Goal: Transaction & Acquisition: Purchase product/service

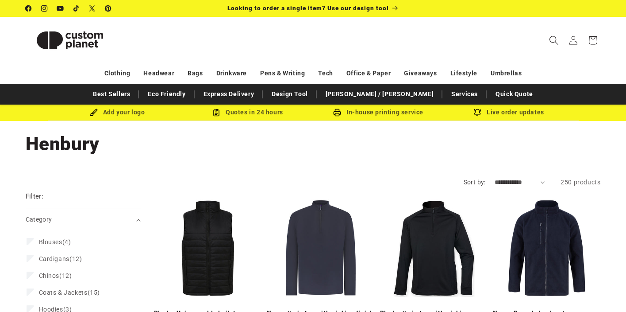
click at [558, 40] on icon "Search" at bounding box center [553, 39] width 9 height 9
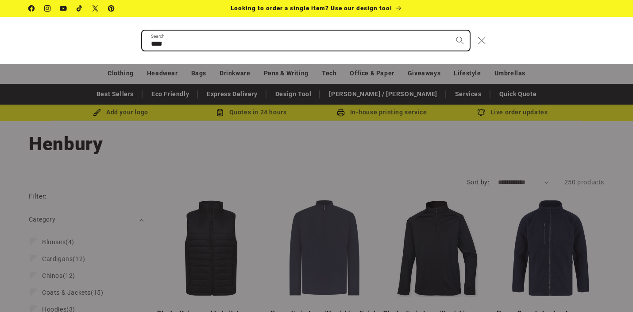
type input "****"
click at [450, 31] on button "Search" at bounding box center [459, 40] width 19 height 19
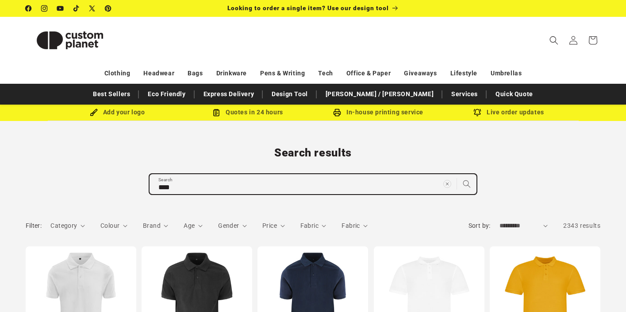
click at [200, 186] on input "****" at bounding box center [313, 184] width 327 height 20
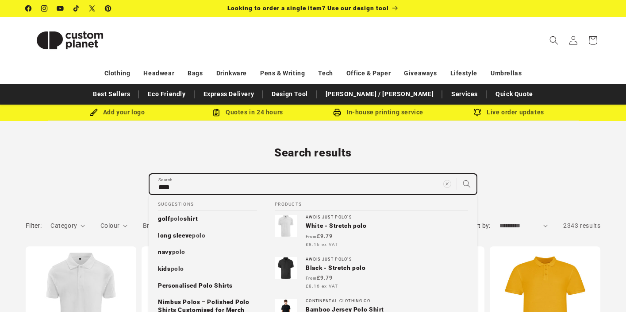
type input "****"
type input "******"
type input "*******"
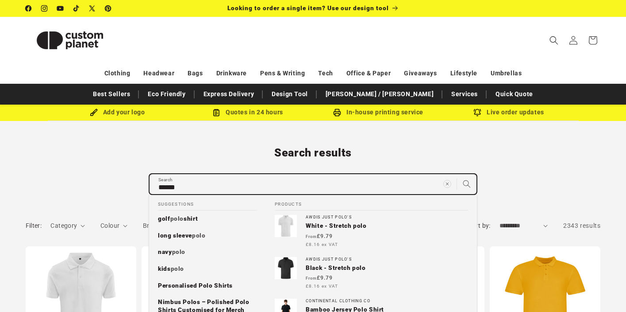
type input "*******"
type input "******"
type input "*******"
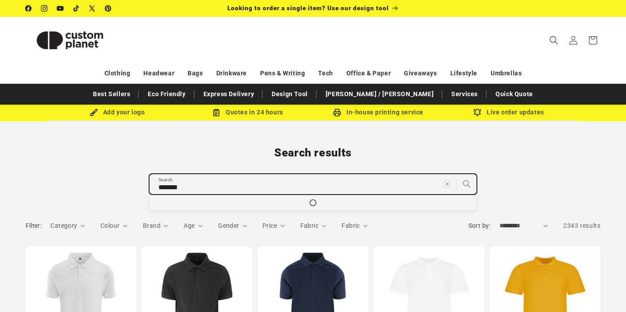
type input "********"
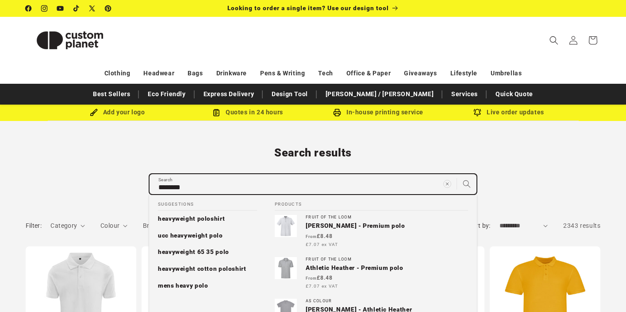
type input "*********"
type input "**********"
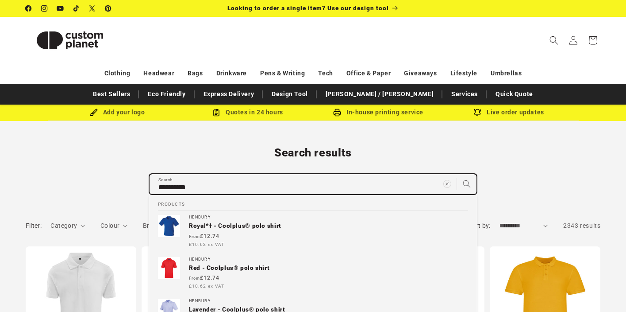
type input "**********"
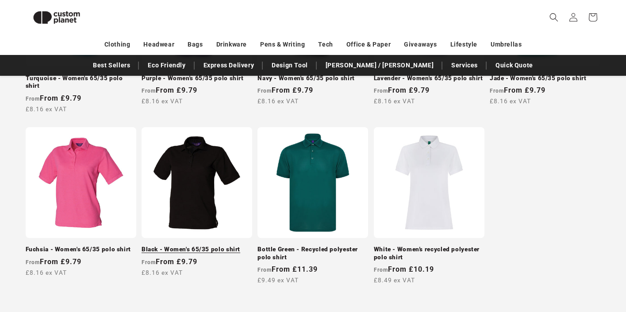
scroll to position [883, 0]
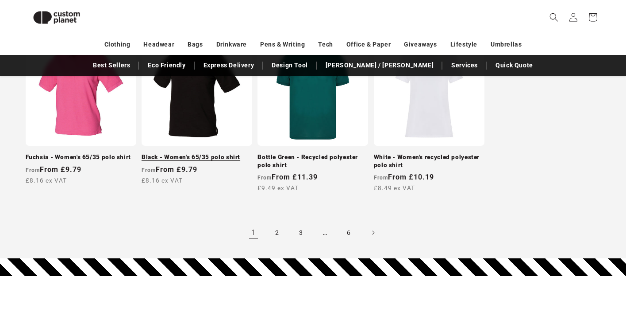
click at [197, 153] on link "Black - Women's 65/35 polo shirt" at bounding box center [197, 157] width 111 height 8
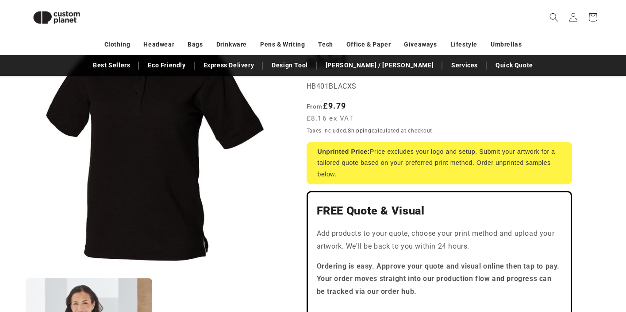
scroll to position [241, 0]
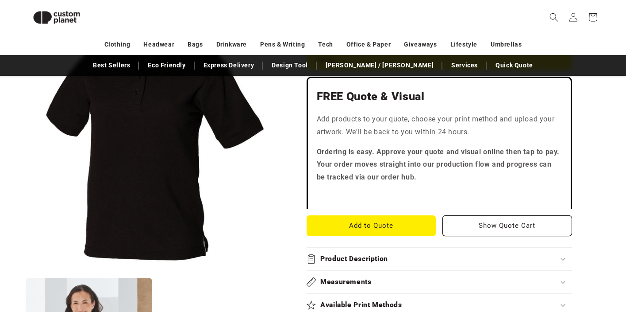
click at [372, 257] on h2 "Product Description" at bounding box center [354, 258] width 68 height 9
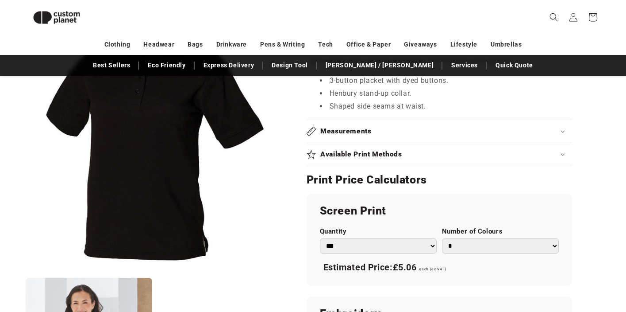
scroll to position [474, 0]
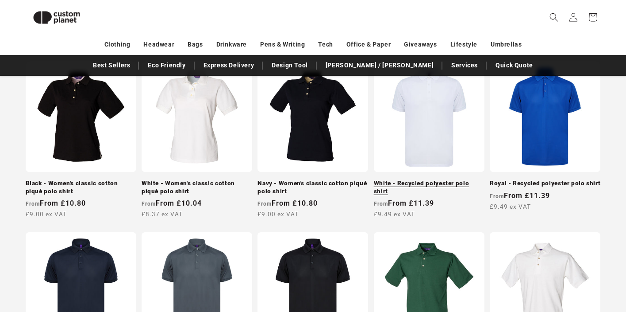
scroll to position [106, 0]
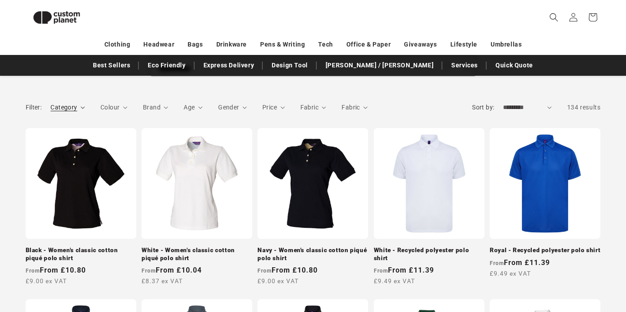
click at [80, 108] on summary "Category" at bounding box center [67, 107] width 35 height 9
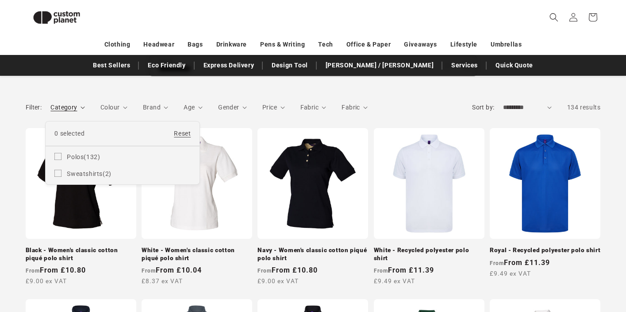
click at [80, 108] on summary "Category" at bounding box center [67, 107] width 35 height 9
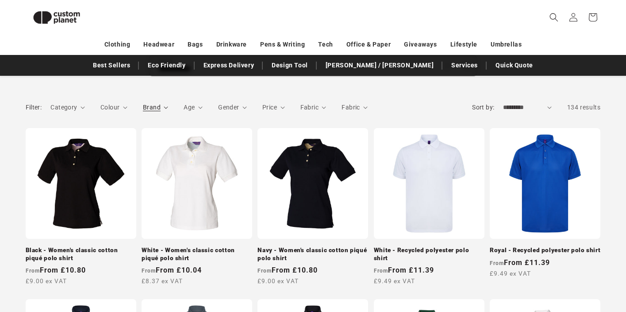
click at [154, 108] on span "Brand" at bounding box center [152, 107] width 18 height 7
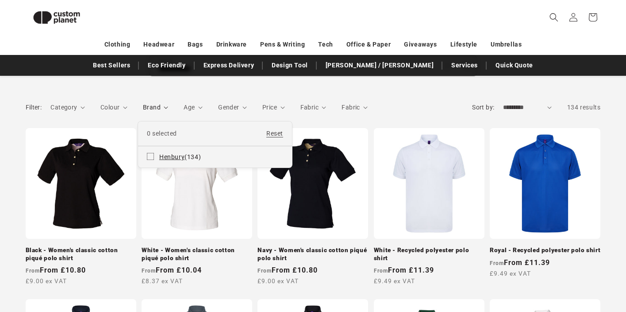
click at [152, 153] on icon at bounding box center [150, 156] width 7 height 7
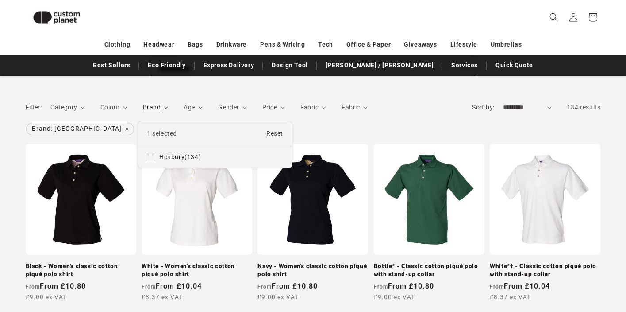
click at [169, 107] on summary "Brand" at bounding box center [156, 107] width 26 height 9
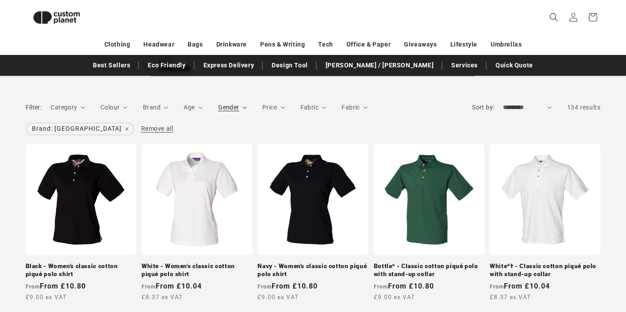
click at [231, 106] on span "Gender" at bounding box center [228, 107] width 21 height 7
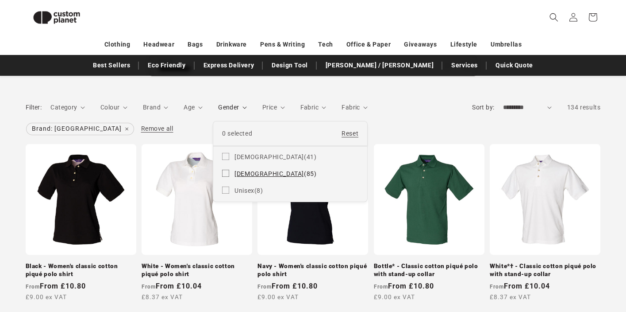
click at [231, 173] on label "Male (85) Male (85 products)" at bounding box center [290, 173] width 136 height 17
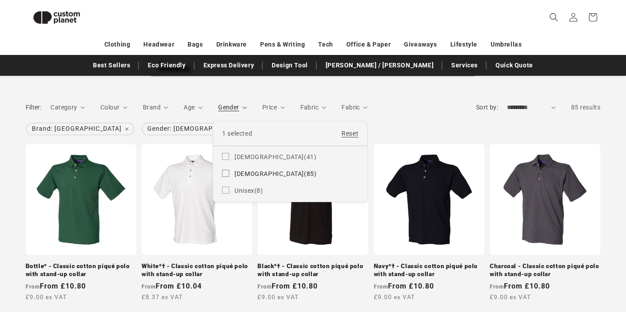
click at [247, 105] on summary "Gender" at bounding box center [232, 107] width 29 height 9
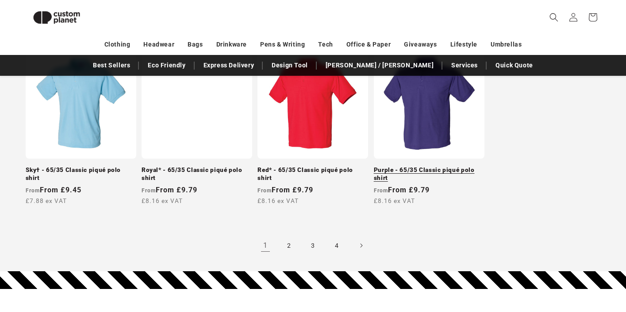
scroll to position [892, 0]
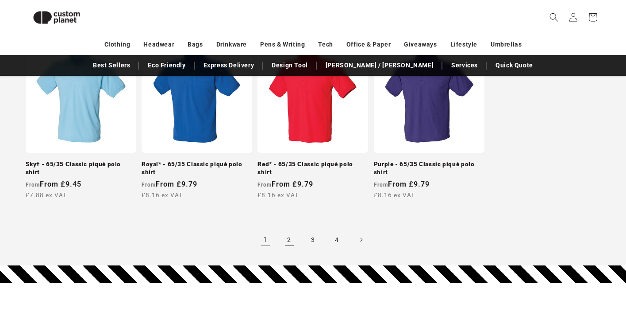
click at [285, 238] on link "2" at bounding box center [289, 239] width 19 height 19
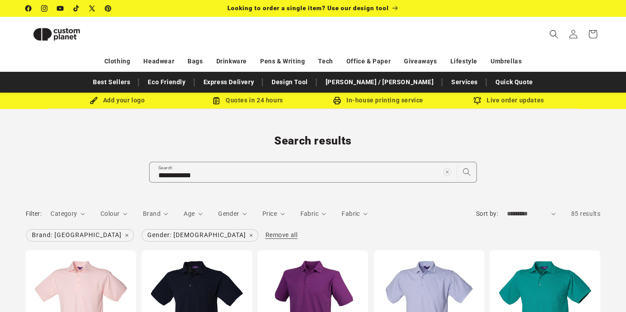
scroll to position [134, 0]
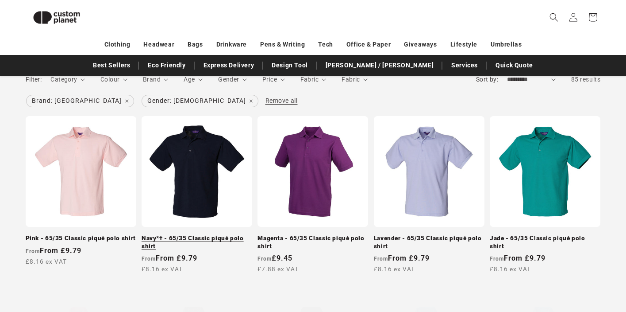
click at [208, 234] on link "Navy*† - 65/35 Classic piqué polo shirt" at bounding box center [197, 241] width 111 height 15
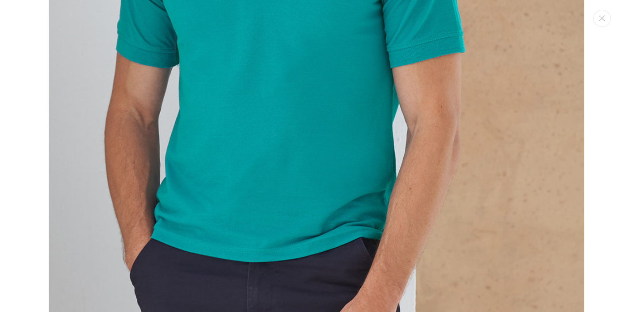
scroll to position [874, 0]
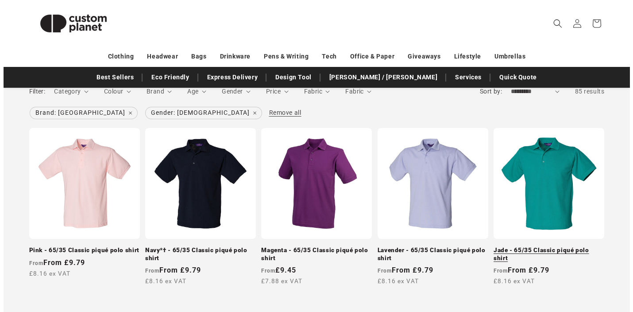
scroll to position [134, 0]
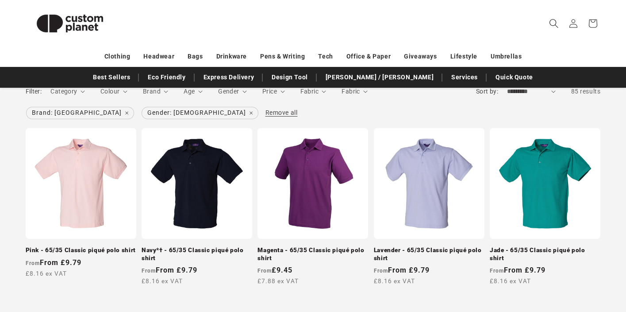
click at [552, 24] on icon "Search" at bounding box center [553, 23] width 9 height 9
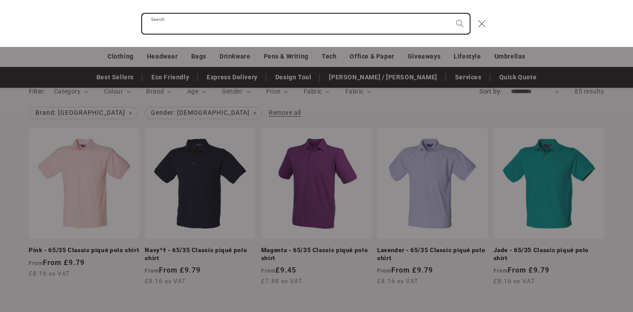
type input "*"
type input "**"
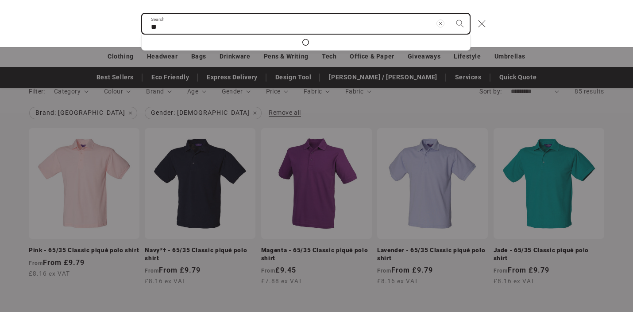
type input "***"
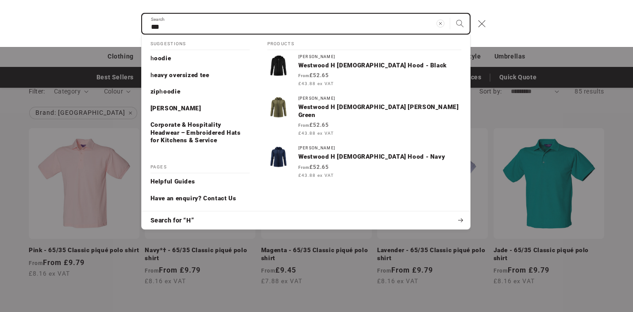
type input "****"
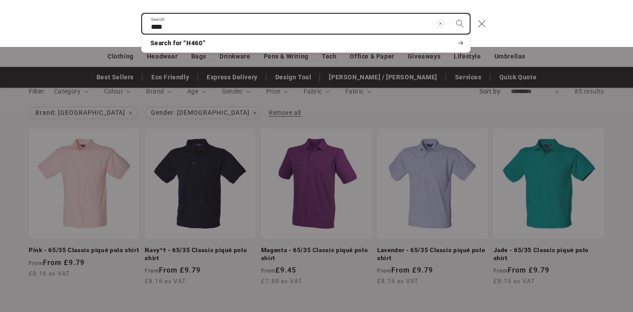
type input "****"
click at [450, 14] on button "Search" at bounding box center [459, 23] width 19 height 19
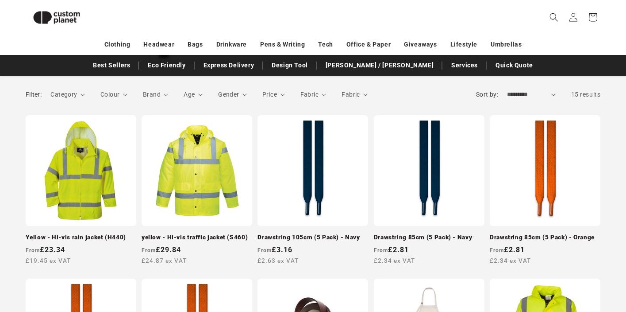
scroll to position [16, 0]
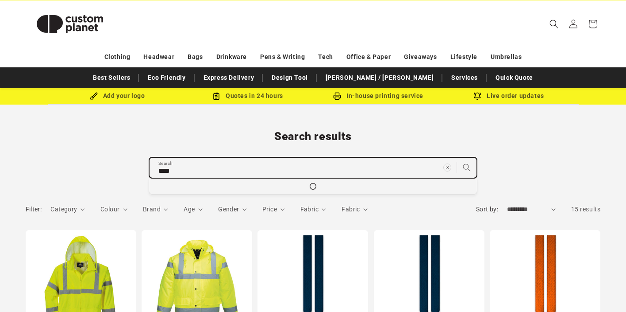
click at [191, 166] on input "****" at bounding box center [313, 168] width 327 height 20
type input "***"
type input "**"
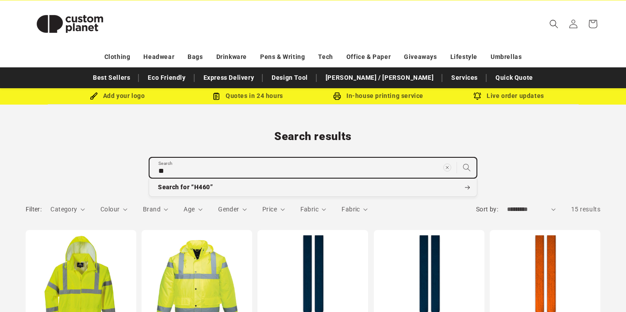
type input "*"
type input "**"
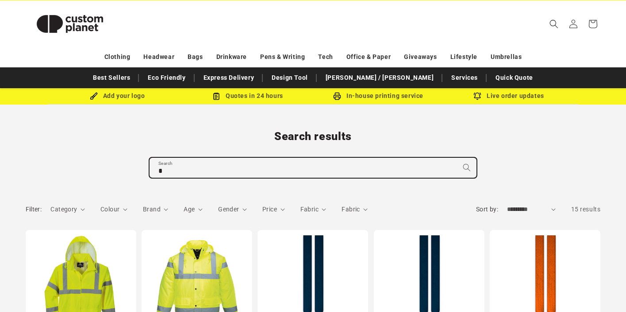
type input "**"
type input "***"
type input "****"
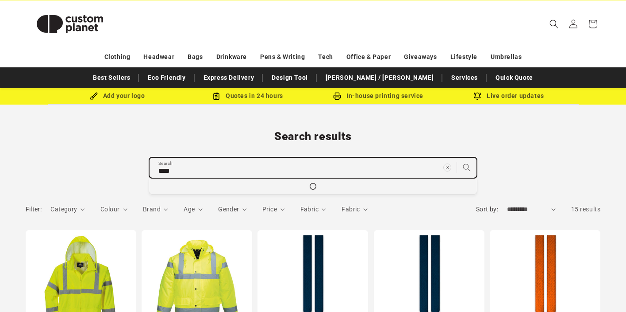
type input "*****"
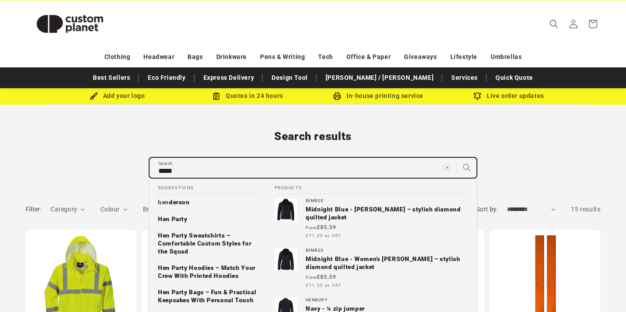
type input "******"
type input "*******"
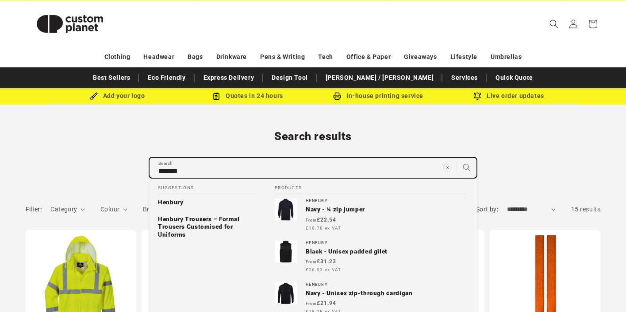
type input "*******"
type input "*********"
type input "**********"
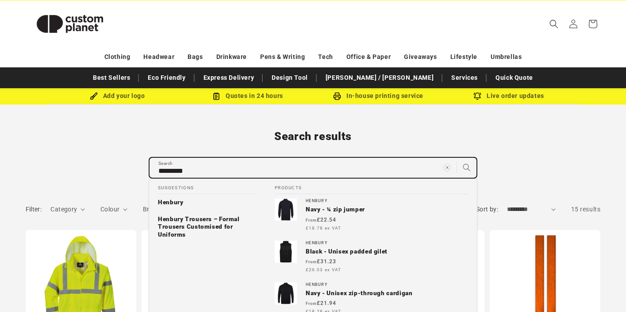
type input "**********"
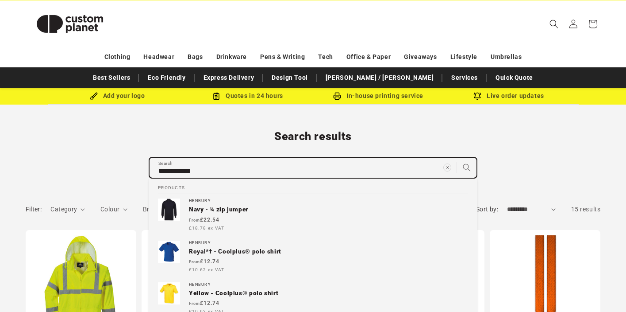
type input "**********"
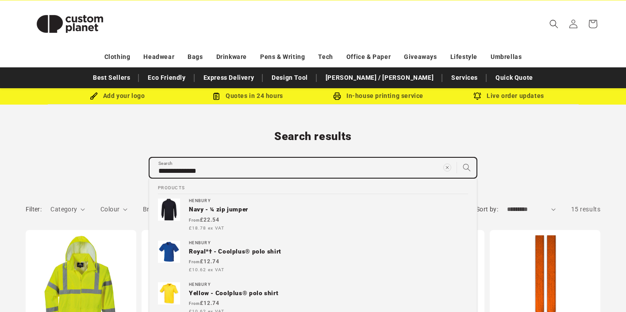
type input "**********"
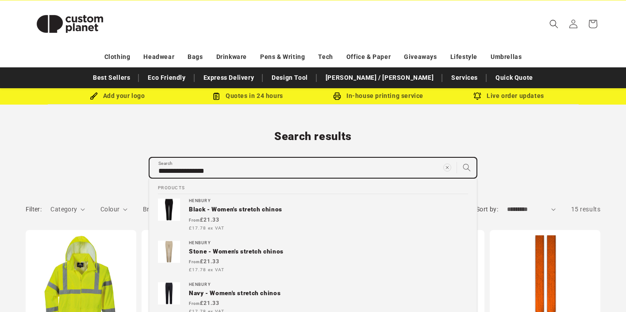
type input "**********"
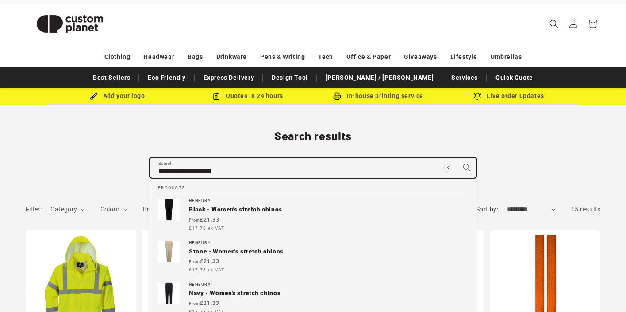
type input "**********"
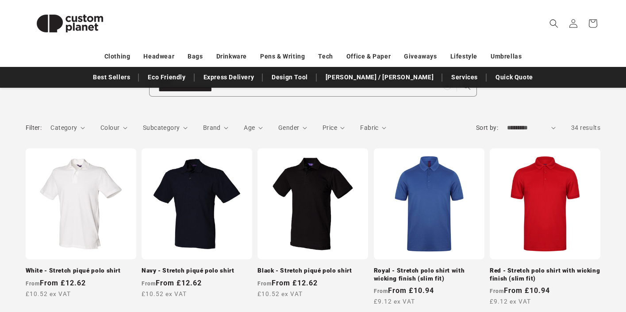
scroll to position [127, 0]
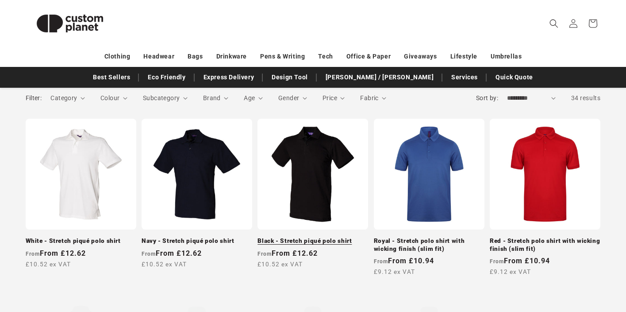
click at [324, 237] on link "Black - Stretch piqué polo shirt" at bounding box center [313, 241] width 111 height 8
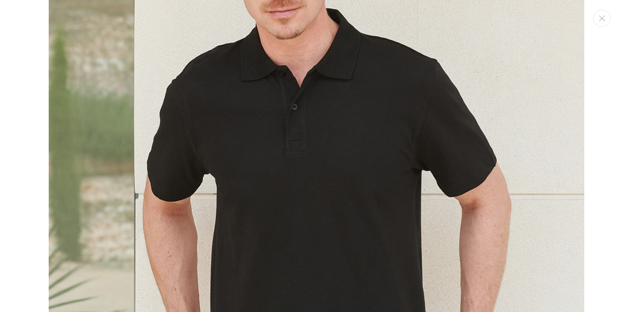
scroll to position [655, 0]
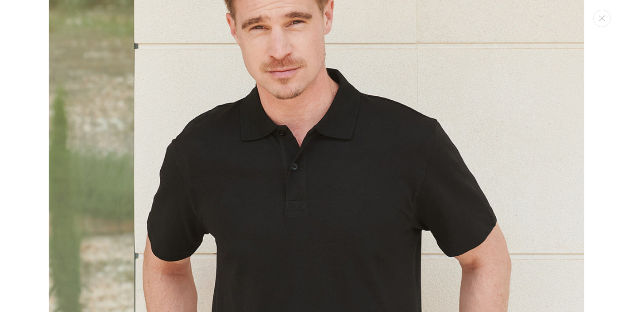
click at [368, 58] on img "Media gallery" at bounding box center [316, 217] width 535 height 643
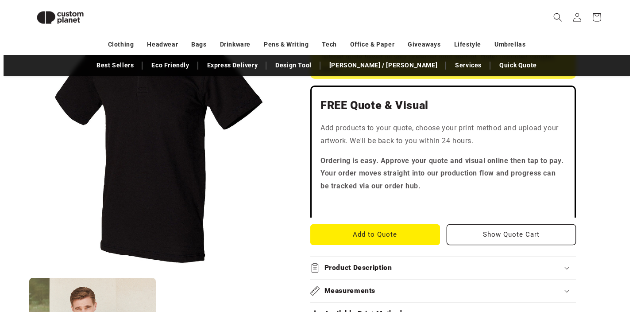
scroll to position [239, 0]
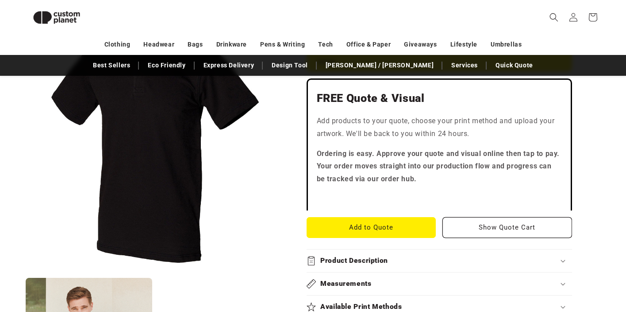
click at [26, 272] on button "Open media 1 in modal" at bounding box center [26, 272] width 0 height 0
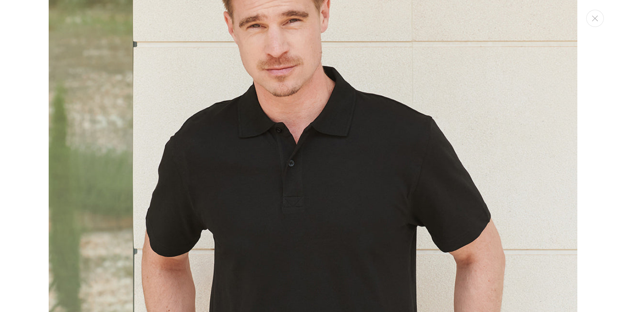
scroll to position [9, 0]
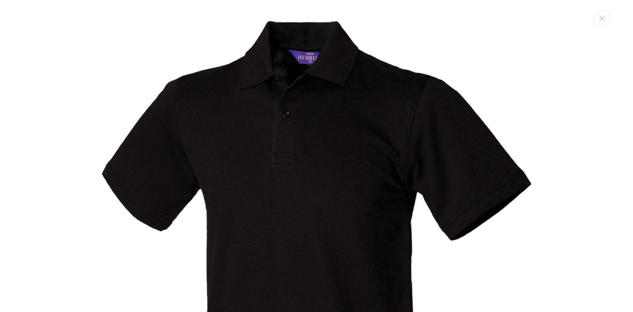
click at [337, 66] on img "Media gallery" at bounding box center [316, 267] width 535 height 535
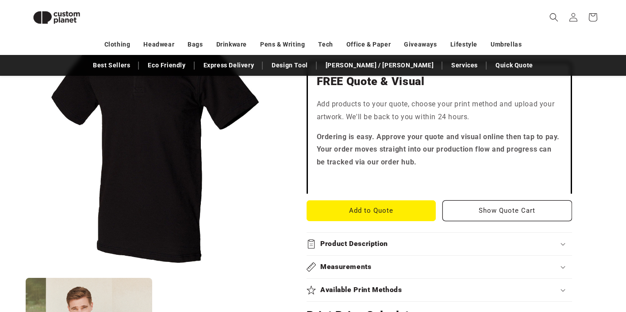
scroll to position [260, 0]
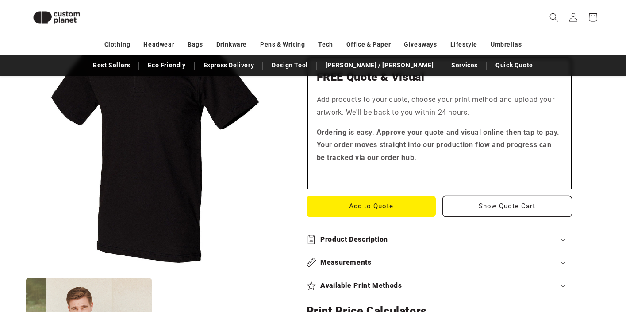
click at [416, 239] on div "Product Description" at bounding box center [440, 239] width 266 height 9
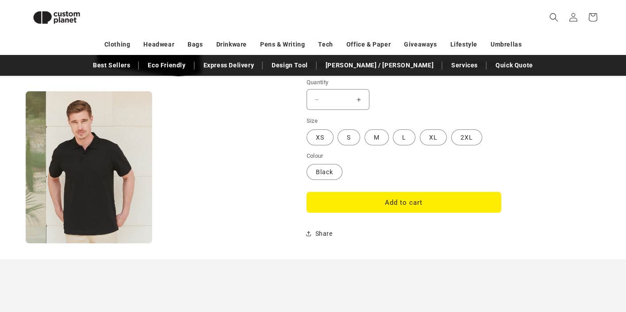
scroll to position [1103, 0]
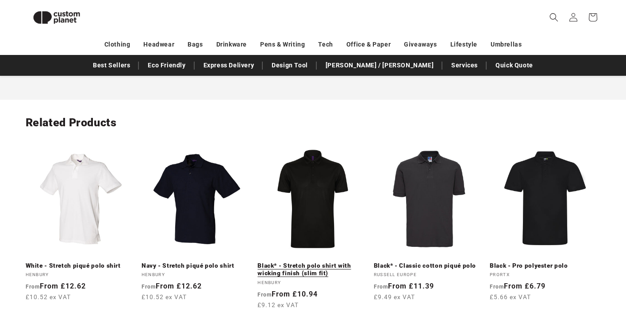
click at [327, 269] on link "Black* - Stretch polo shirt with wicking finish (slim fit)" at bounding box center [313, 269] width 111 height 15
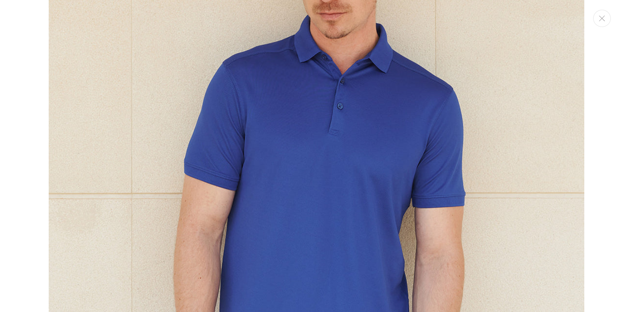
scroll to position [874, 0]
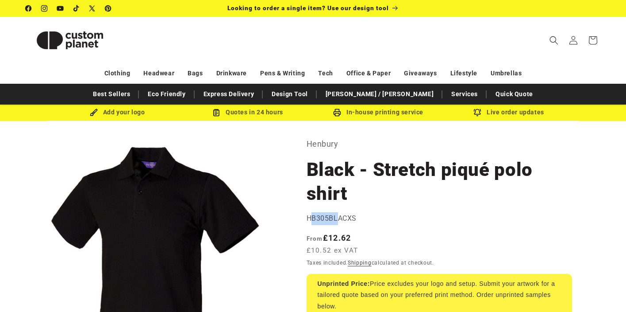
drag, startPoint x: 309, startPoint y: 220, endPoint x: 344, endPoint y: 219, distance: 35.0
click at [339, 219] on span "HB305BLACXS" at bounding box center [332, 218] width 50 height 8
drag, startPoint x: 331, startPoint y: 219, endPoint x: 295, endPoint y: 224, distance: 36.2
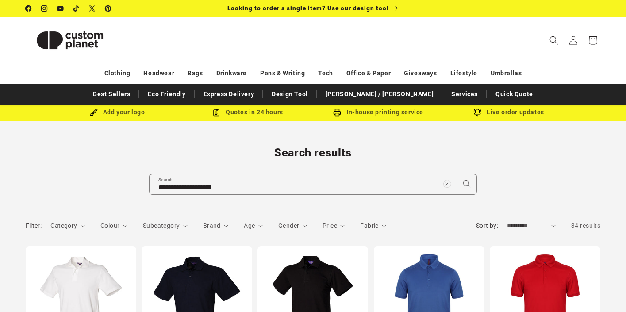
scroll to position [127, 0]
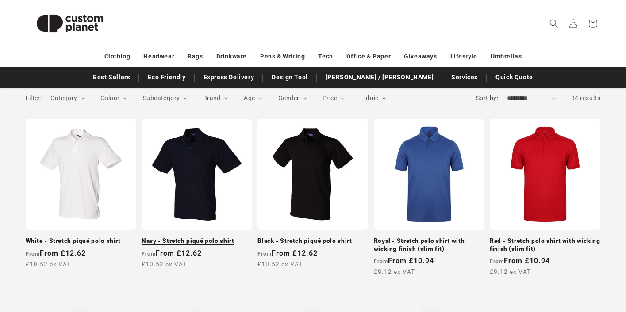
click at [212, 237] on link "Navy - Stretch piqué polo shirt" at bounding box center [197, 241] width 111 height 8
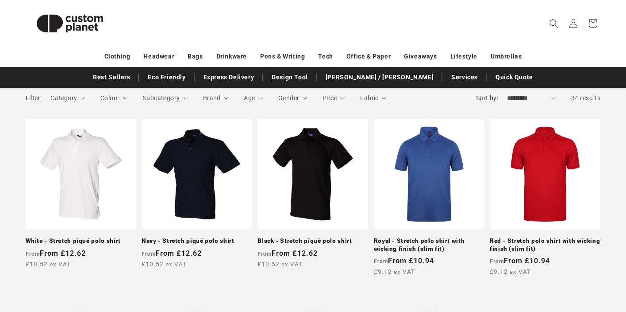
click at [435, 237] on link "Royal - Stretch polo shirt with wicking finish (slim fit)" at bounding box center [429, 244] width 111 height 15
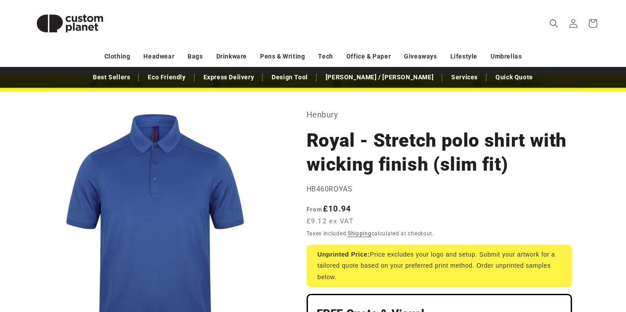
scroll to position [85, 0]
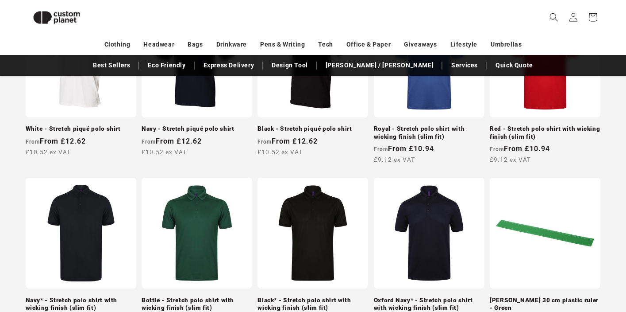
scroll to position [263, 0]
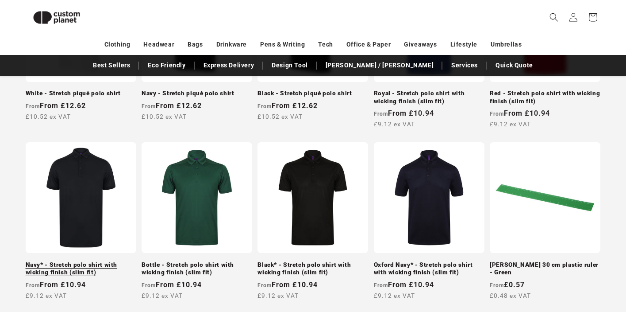
click at [80, 261] on link "Navy* - Stretch polo shirt with wicking finish (slim fit)" at bounding box center [81, 268] width 111 height 15
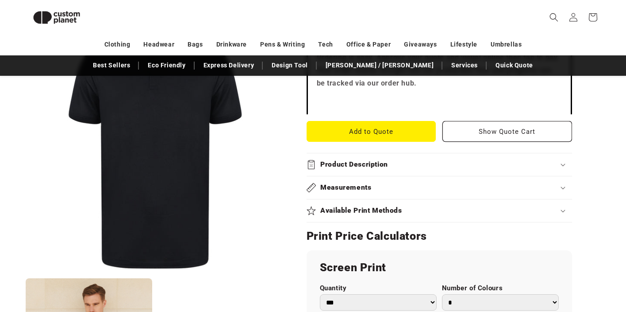
scroll to position [342, 0]
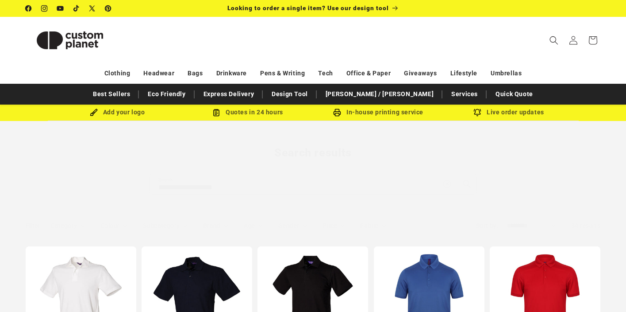
scroll to position [263, 0]
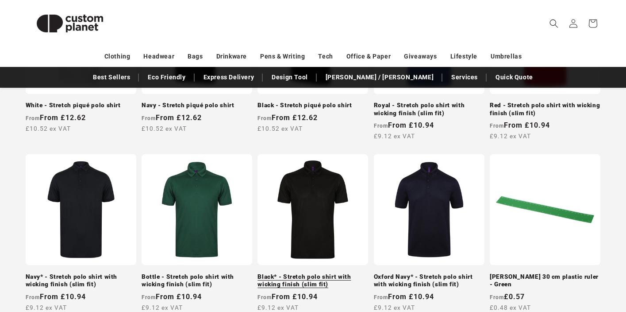
click at [314, 273] on link "Black* - Stretch polo shirt with wicking finish (slim fit)" at bounding box center [313, 280] width 111 height 15
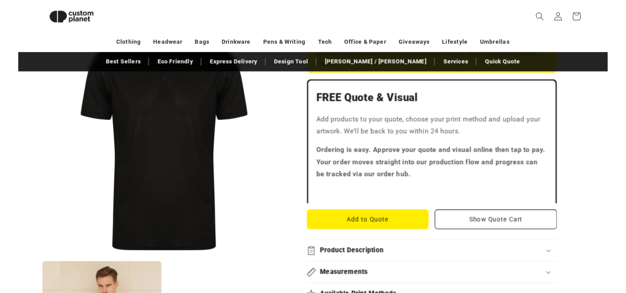
scroll to position [269, 0]
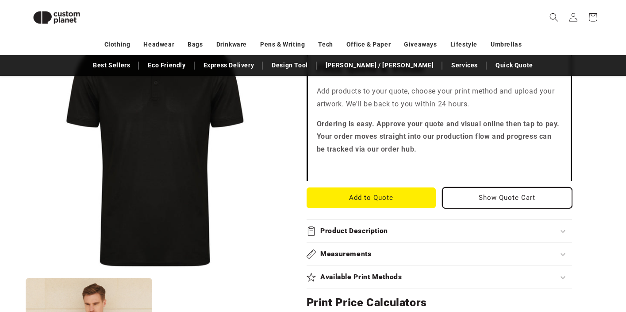
click at [473, 200] on button "Show Quote Cart" at bounding box center [508, 197] width 130 height 21
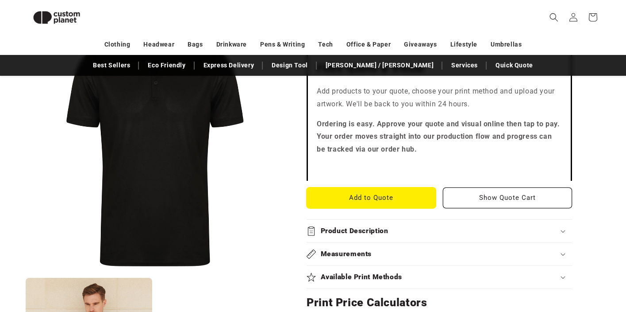
click at [371, 203] on button "Add to Quote" at bounding box center [372, 197] width 130 height 21
click at [365, 205] on button "Add to Quote" at bounding box center [372, 197] width 130 height 21
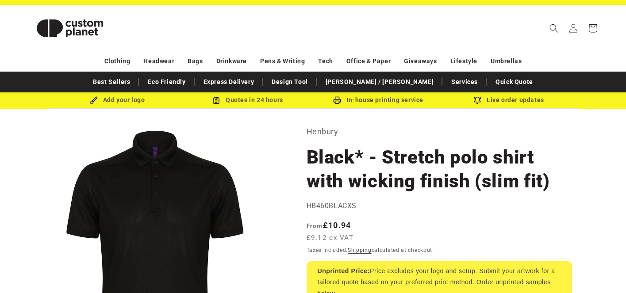
scroll to position [0, 0]
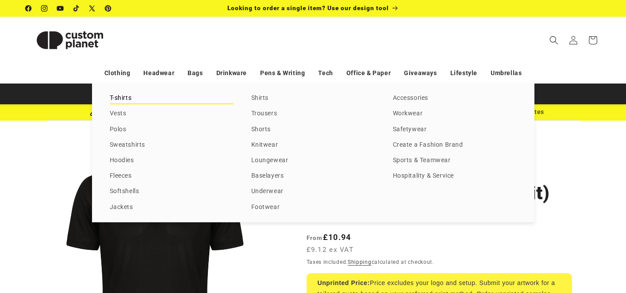
click at [127, 96] on link "T-shirts" at bounding box center [172, 98] width 124 height 12
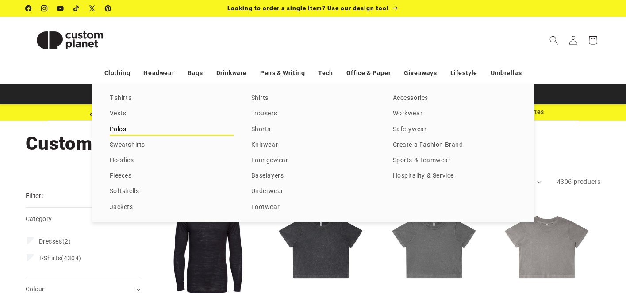
click at [123, 133] on link "Polos" at bounding box center [172, 130] width 124 height 12
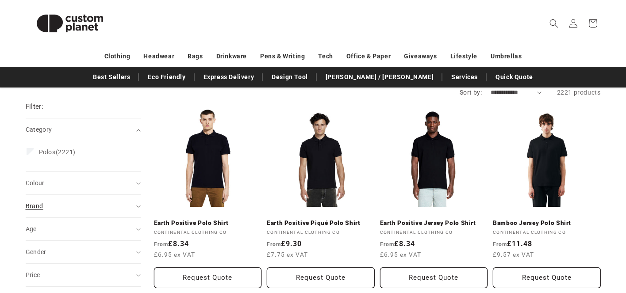
scroll to position [50, 0]
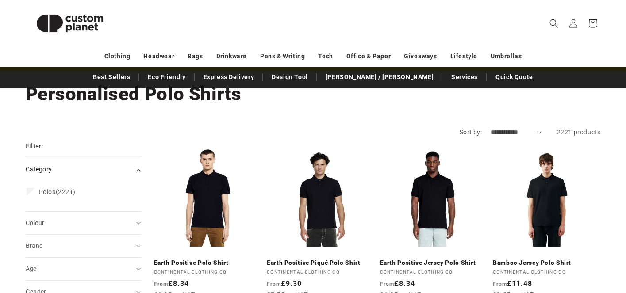
click at [137, 169] on icon "Category (0 selected)" at bounding box center [138, 170] width 4 height 3
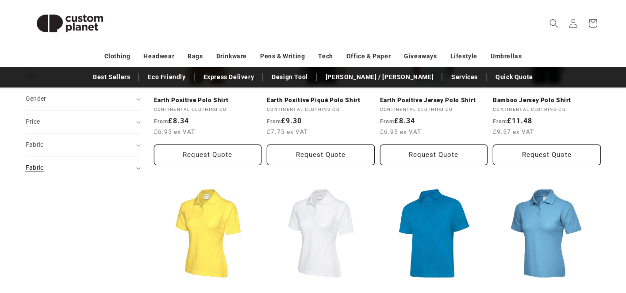
scroll to position [163, 0]
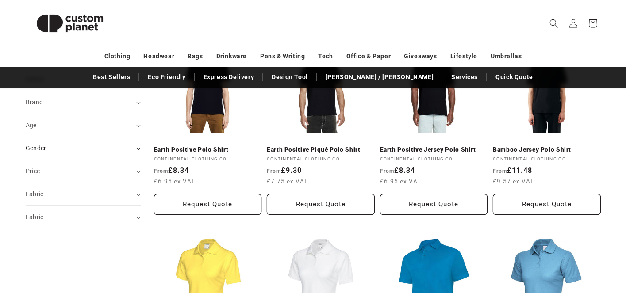
click at [77, 146] on div "Gender (0)" at bounding box center [80, 148] width 108 height 9
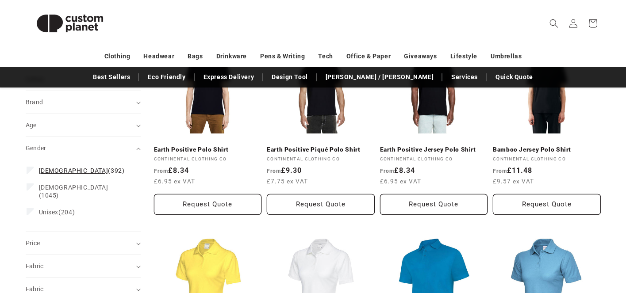
click at [48, 172] on span "[DEMOGRAPHIC_DATA]" at bounding box center [73, 170] width 69 height 7
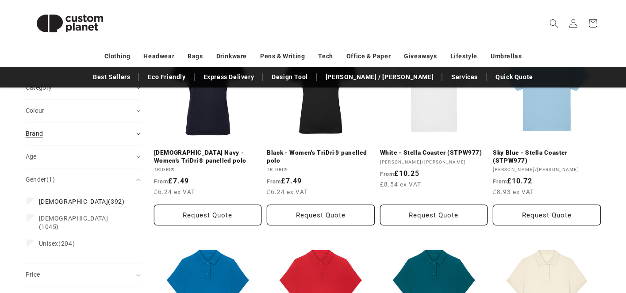
scroll to position [156, 0]
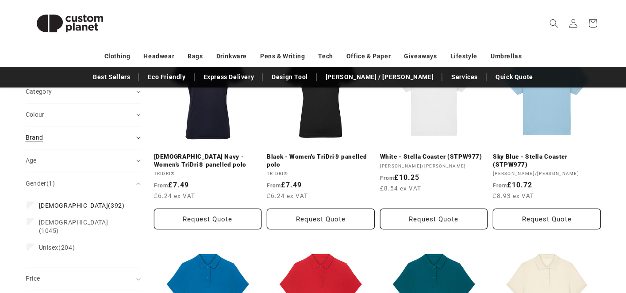
click at [119, 133] on div "Brand (0)" at bounding box center [80, 137] width 108 height 9
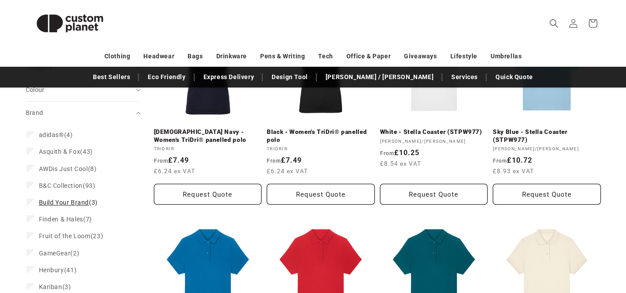
scroll to position [198, 0]
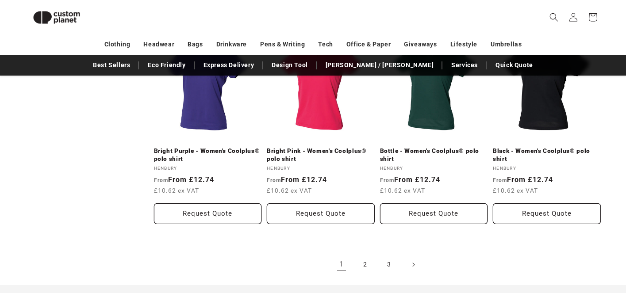
scroll to position [1064, 0]
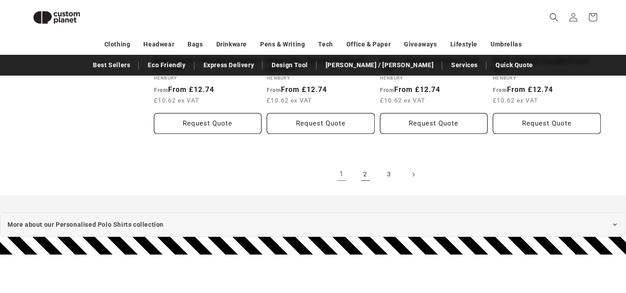
click at [370, 177] on link "2" at bounding box center [365, 174] width 19 height 19
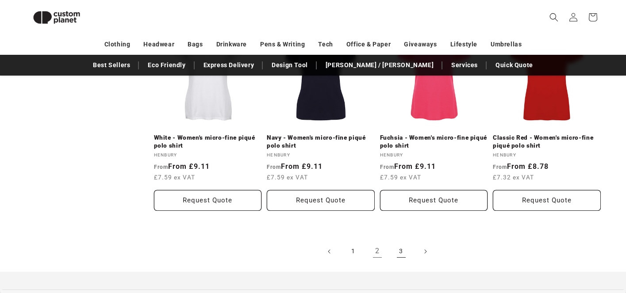
scroll to position [989, 0]
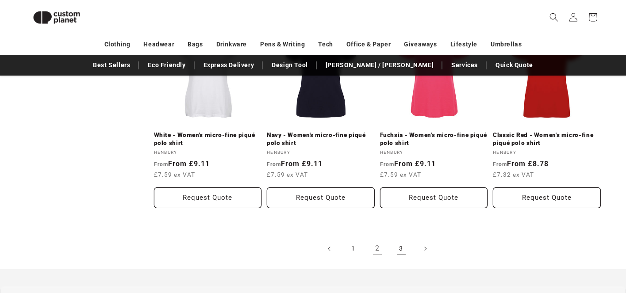
click at [402, 254] on link "3" at bounding box center [401, 248] width 19 height 19
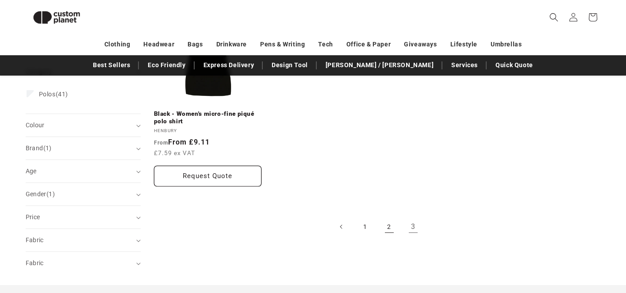
scroll to position [179, 0]
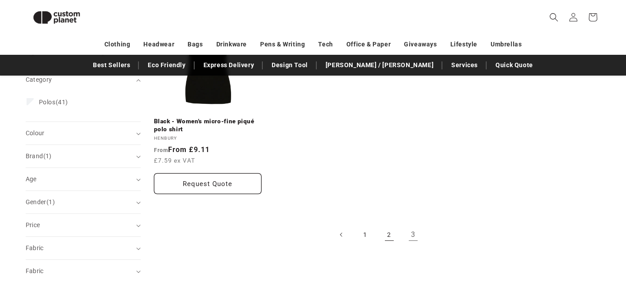
click at [395, 236] on link "2" at bounding box center [389, 234] width 19 height 19
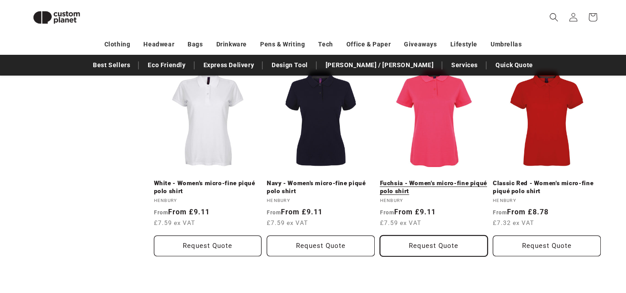
scroll to position [943, 0]
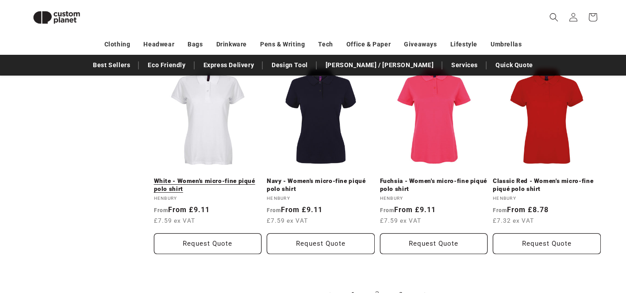
click at [233, 181] on link "White - Women's micro-fine piqué polo shirt" at bounding box center [208, 184] width 108 height 15
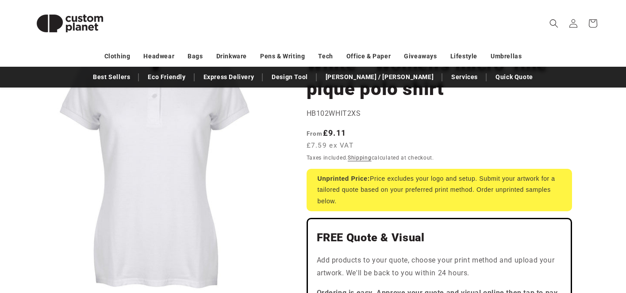
scroll to position [85, 0]
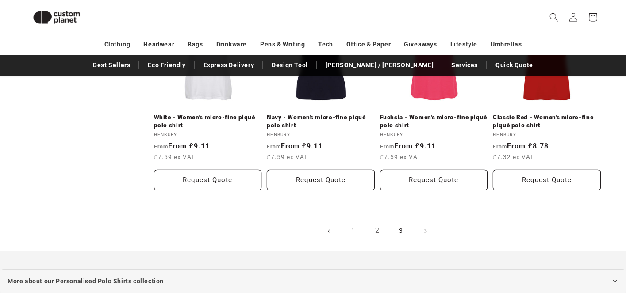
scroll to position [1009, 0]
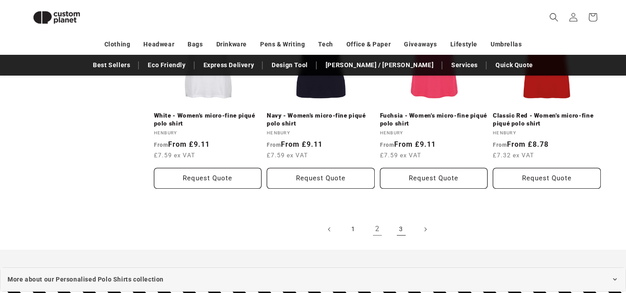
click at [399, 235] on link "3" at bounding box center [401, 229] width 19 height 19
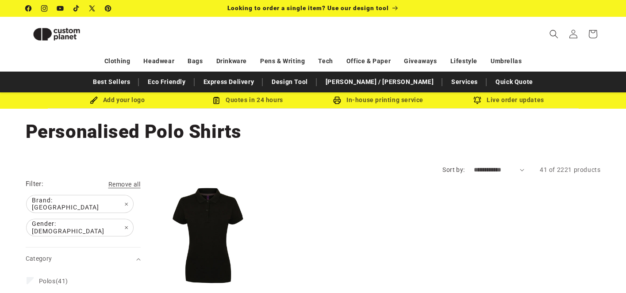
scroll to position [172, 0]
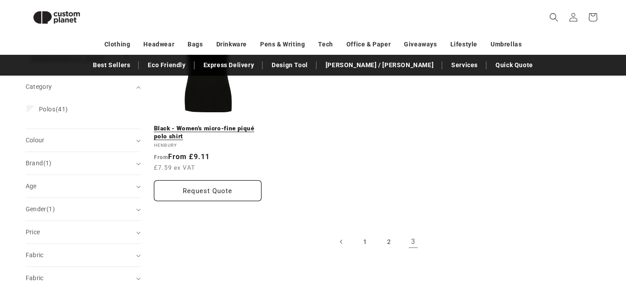
click at [209, 125] on link "Black - Women's micro-fine piqué polo shirt" at bounding box center [208, 132] width 108 height 15
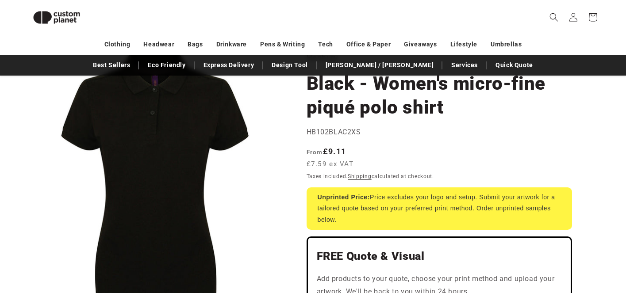
scroll to position [31, 0]
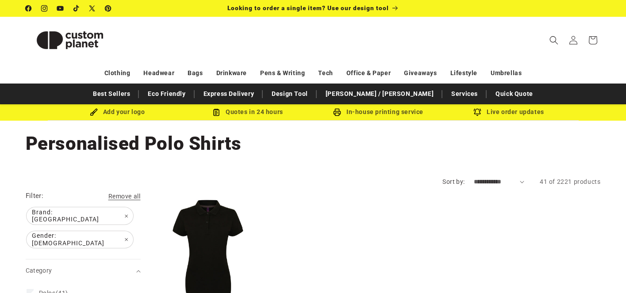
scroll to position [193, 0]
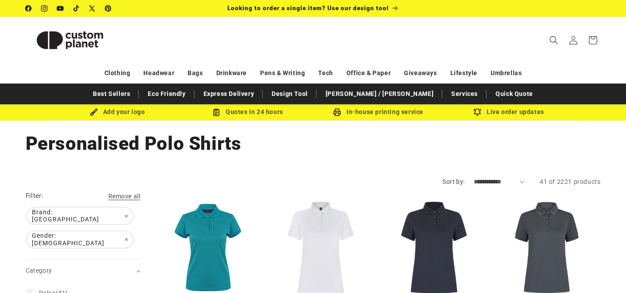
scroll to position [142, 0]
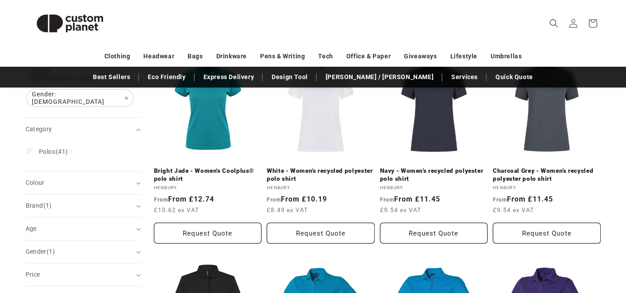
click at [200, 167] on link "Bright Jade - Women's Coolplus® polo shirt" at bounding box center [208, 174] width 108 height 15
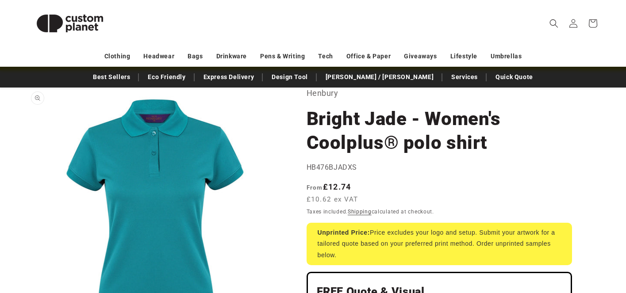
scroll to position [50, 0]
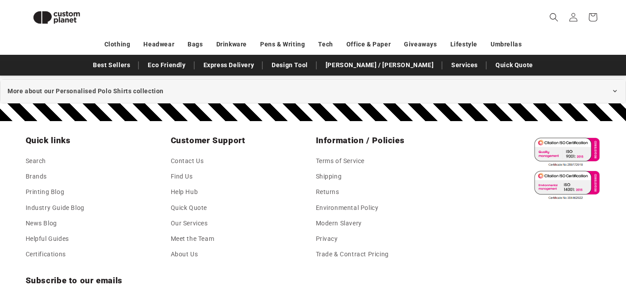
scroll to position [1149, 0]
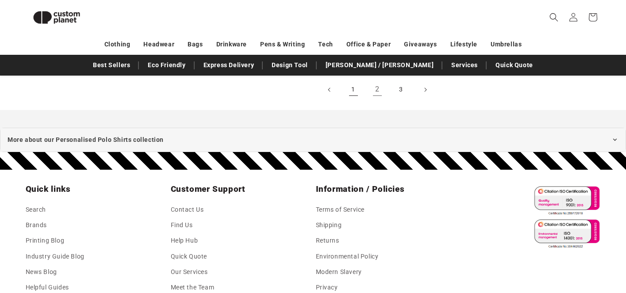
click at [355, 90] on link "1" at bounding box center [353, 89] width 19 height 19
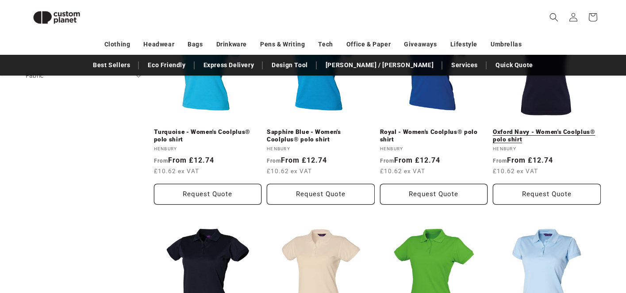
scroll to position [509, 0]
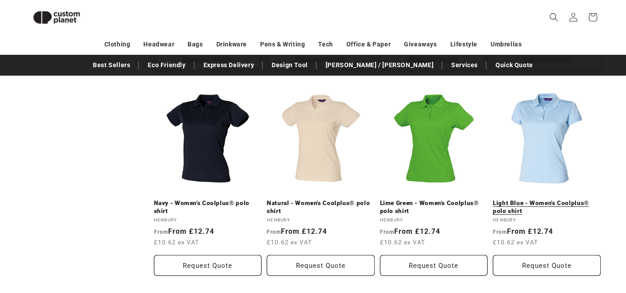
click at [540, 200] on link "Light Blue - Women's Coolplus® polo shirt" at bounding box center [547, 207] width 108 height 15
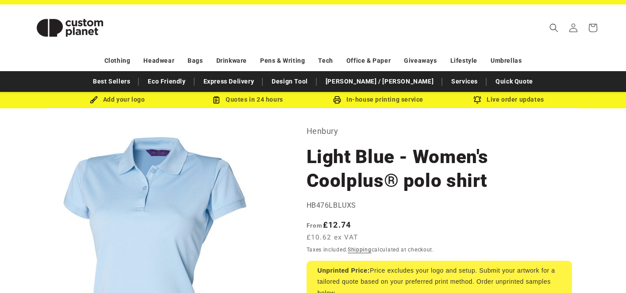
scroll to position [64, 0]
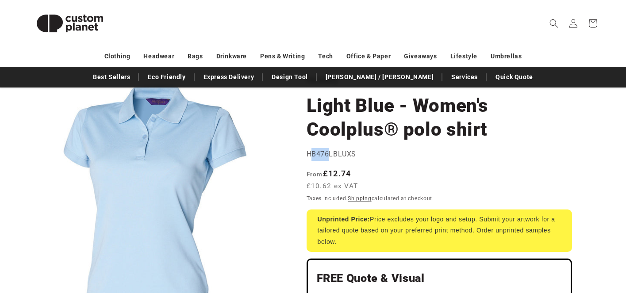
drag, startPoint x: 309, startPoint y: 155, endPoint x: 329, endPoint y: 154, distance: 19.5
click at [329, 154] on span "HB476LBLUXS" at bounding box center [332, 154] width 50 height 8
drag, startPoint x: 308, startPoint y: 157, endPoint x: 325, endPoint y: 156, distance: 16.4
click at [328, 155] on span "HB476LBLUXS" at bounding box center [332, 154] width 50 height 8
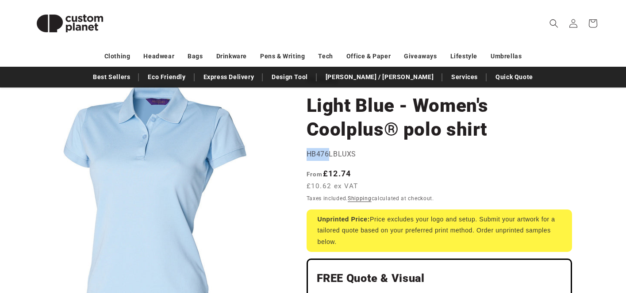
copy span "HB476"
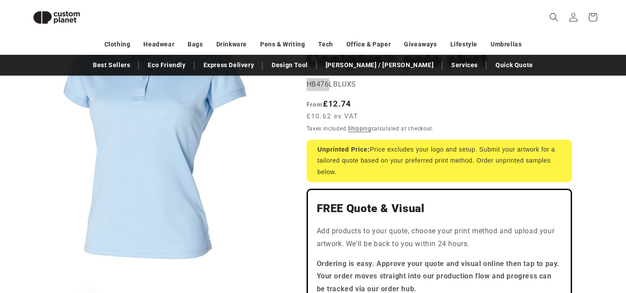
scroll to position [123, 0]
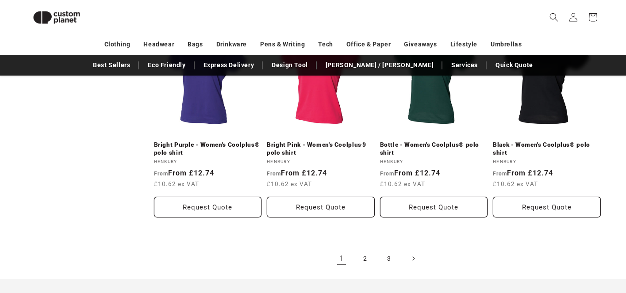
scroll to position [1014, 0]
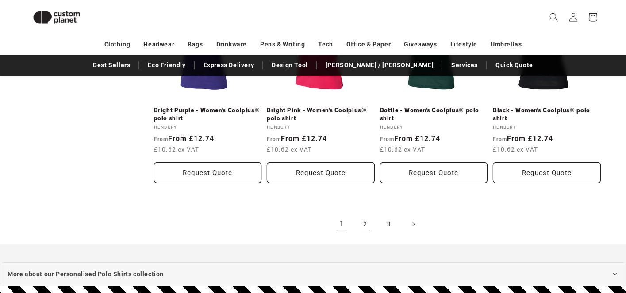
click at [356, 228] on link "2" at bounding box center [365, 224] width 19 height 19
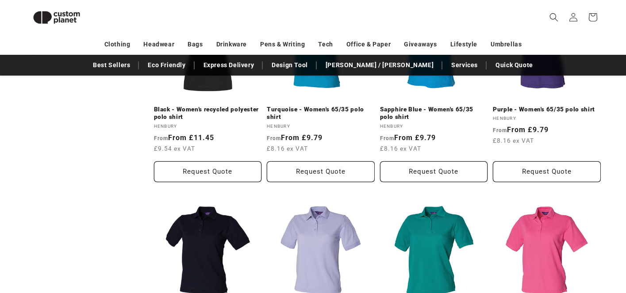
scroll to position [497, 0]
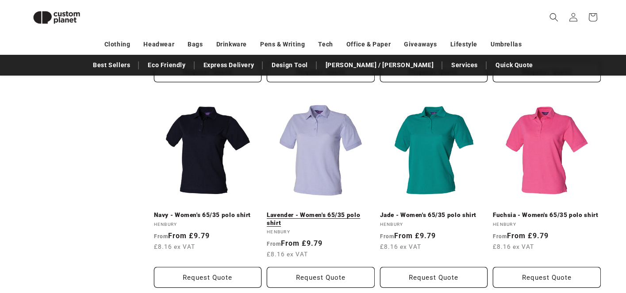
click at [332, 219] on link "Lavender - Women's 65/35 polo shirt" at bounding box center [321, 219] width 108 height 15
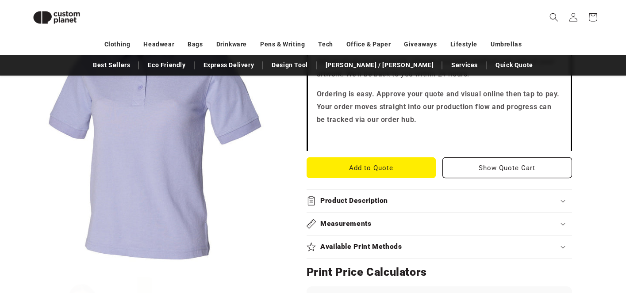
scroll to position [291, 0]
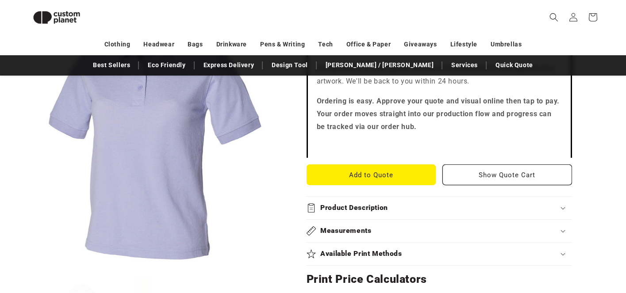
click at [383, 213] on summary "Product Description" at bounding box center [440, 208] width 266 height 23
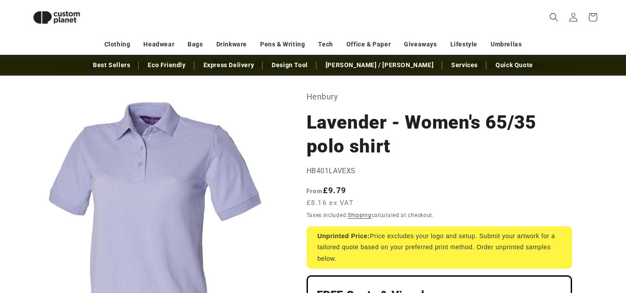
scroll to position [36, 0]
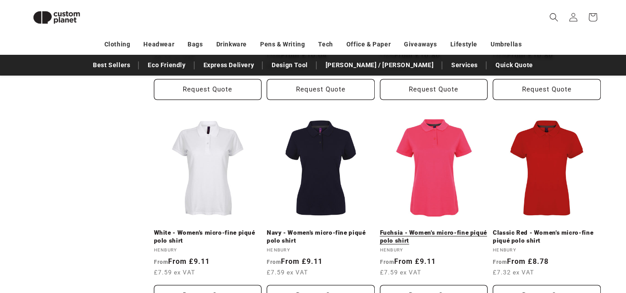
scroll to position [895, 0]
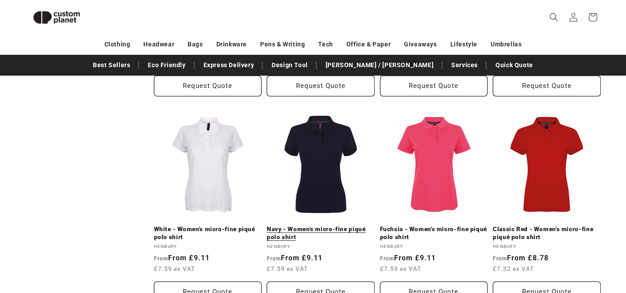
click at [325, 226] on link "Navy - Women's micro-fine piqué polo shirt" at bounding box center [321, 233] width 108 height 15
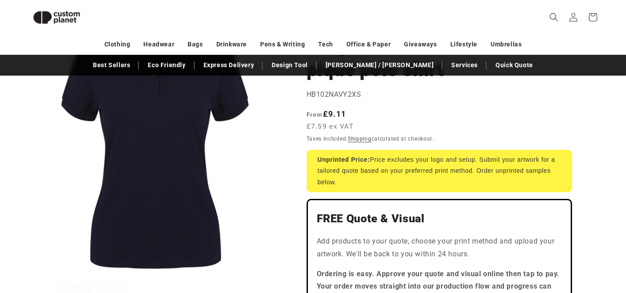
scroll to position [233, 0]
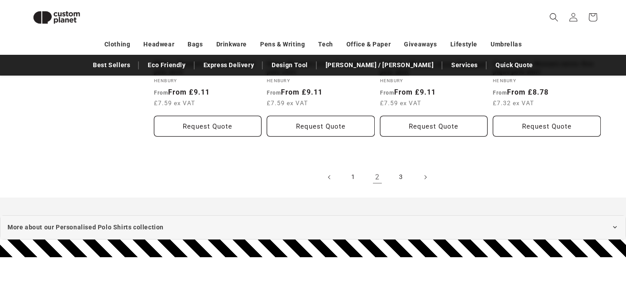
scroll to position [1074, 0]
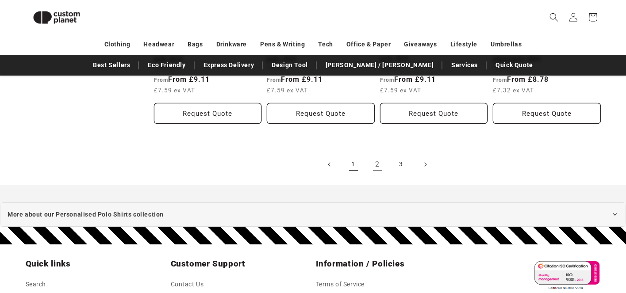
click at [351, 164] on link "1" at bounding box center [353, 164] width 19 height 19
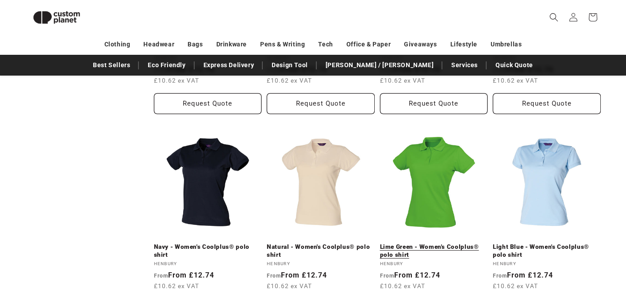
scroll to position [484, 0]
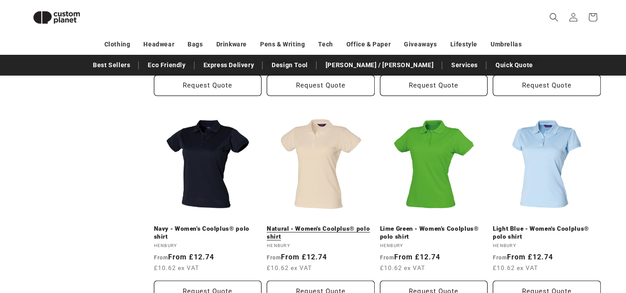
click at [331, 225] on link "Natural - Women's Coolplus® polo shirt" at bounding box center [321, 232] width 108 height 15
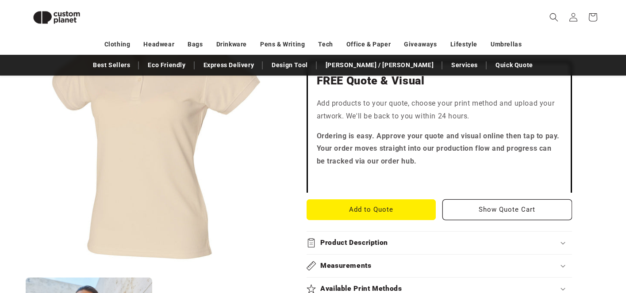
scroll to position [165, 0]
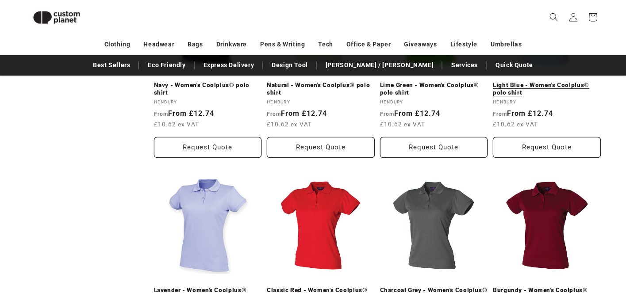
scroll to position [676, 0]
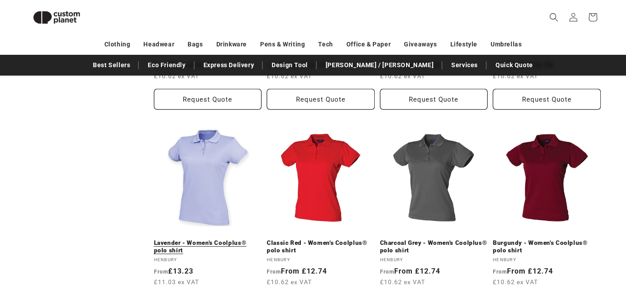
click at [204, 239] on link "Lavender - Women's Coolplus® polo shirt" at bounding box center [208, 246] width 108 height 15
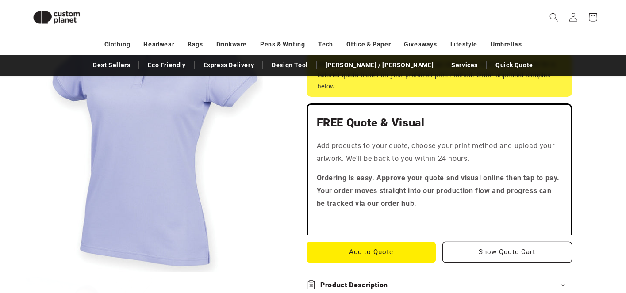
scroll to position [247, 0]
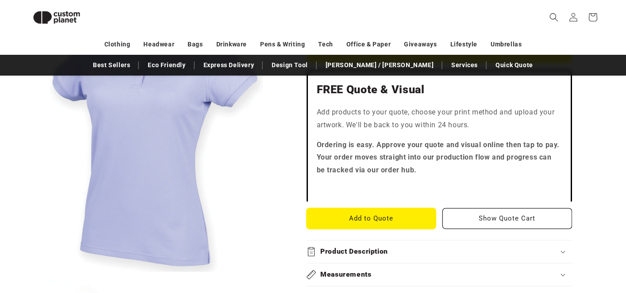
click at [413, 219] on button "Add to Quote" at bounding box center [372, 218] width 130 height 21
click at [360, 213] on button "Add to Quote" at bounding box center [372, 218] width 130 height 21
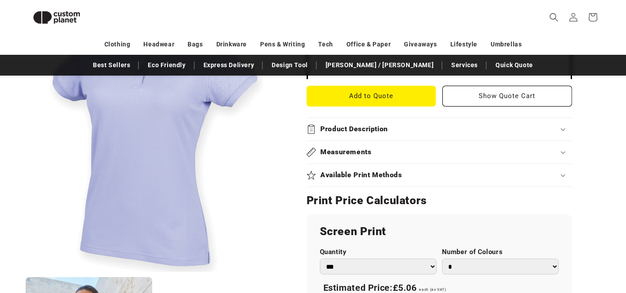
scroll to position [510, 0]
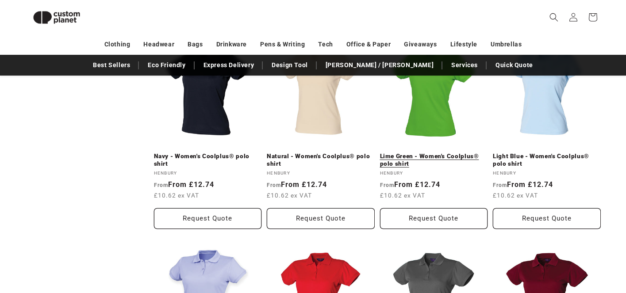
scroll to position [528, 0]
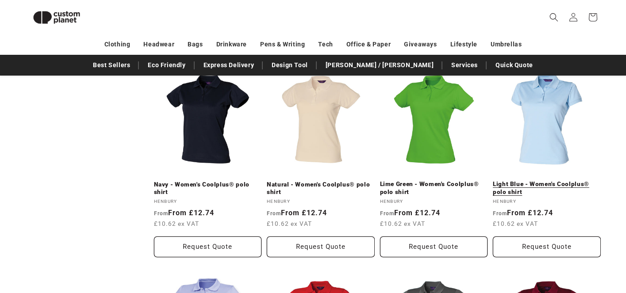
click at [543, 181] on link "Light Blue - Women's Coolplus® polo shirt" at bounding box center [547, 188] width 108 height 15
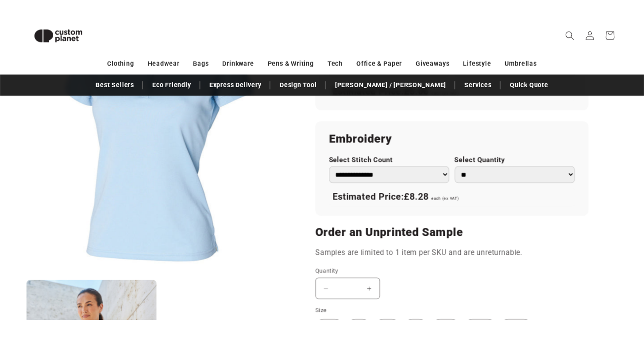
scroll to position [632, 0]
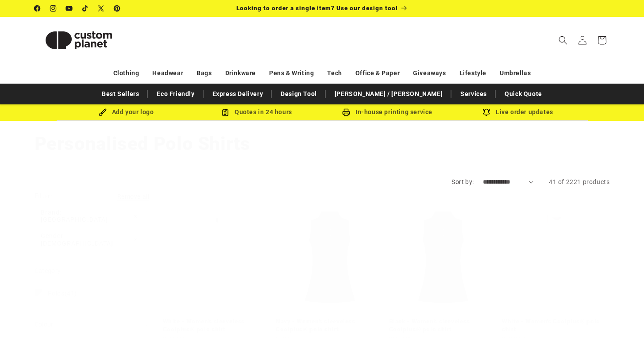
scroll to position [528, 0]
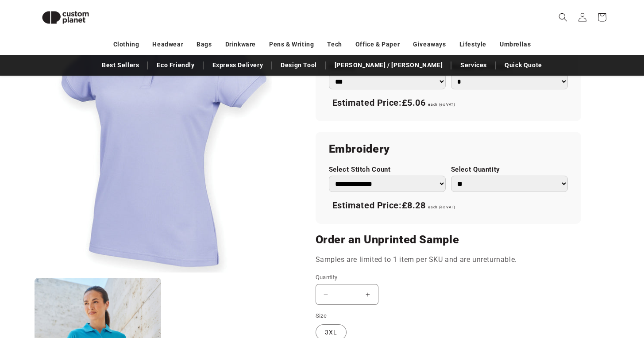
scroll to position [604, 0]
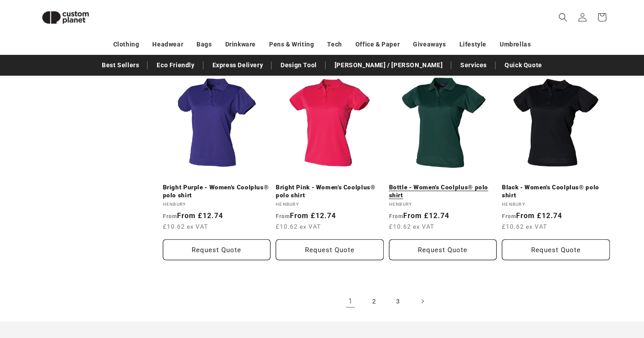
scroll to position [948, 0]
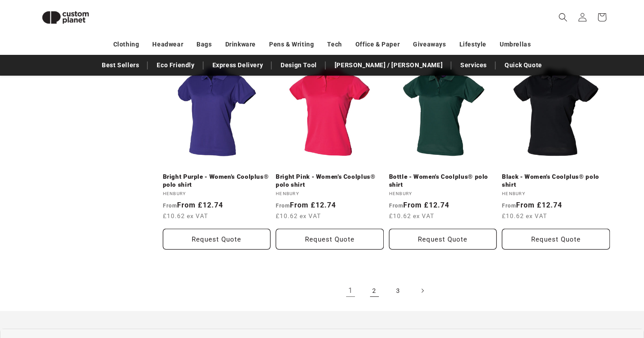
click at [373, 295] on link "2" at bounding box center [374, 290] width 19 height 19
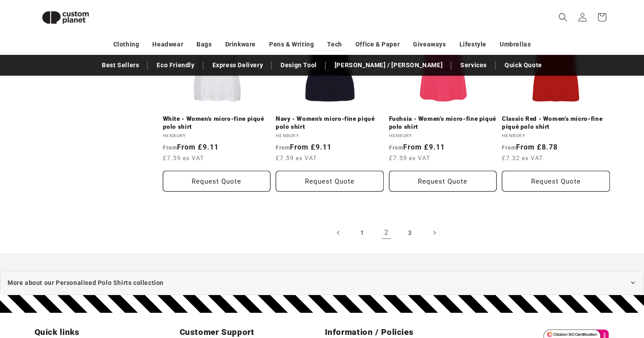
scroll to position [1003, 0]
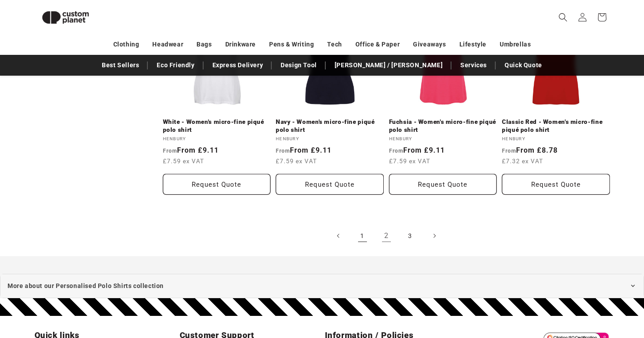
click at [363, 237] on link "1" at bounding box center [362, 235] width 19 height 19
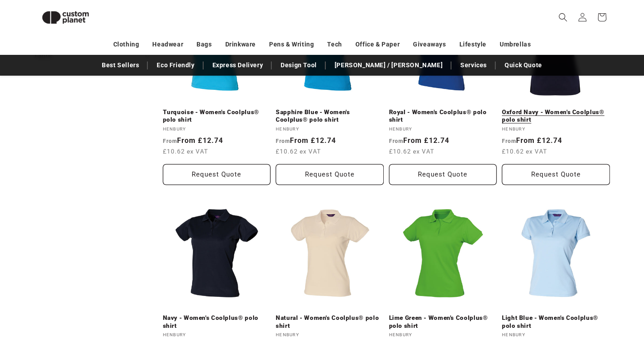
scroll to position [437, 0]
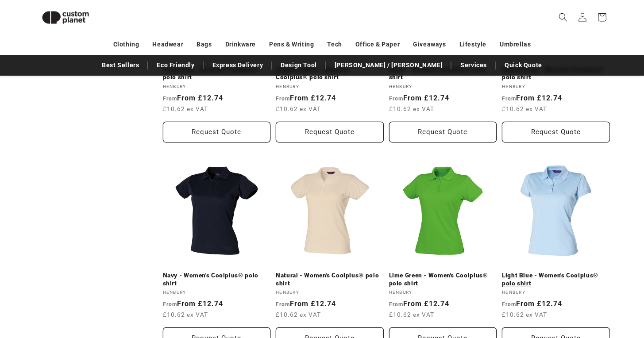
click at [544, 272] on link "Light Blue - Women's Coolplus® polo shirt" at bounding box center [556, 279] width 108 height 15
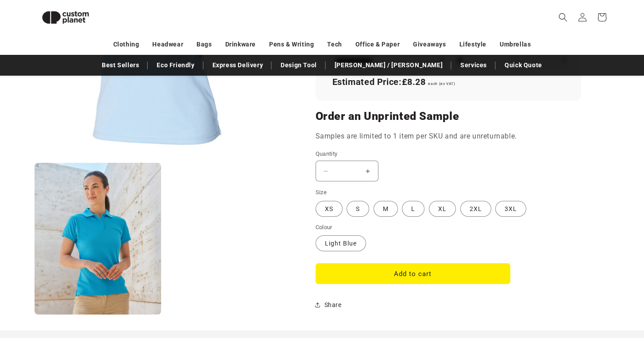
scroll to position [689, 0]
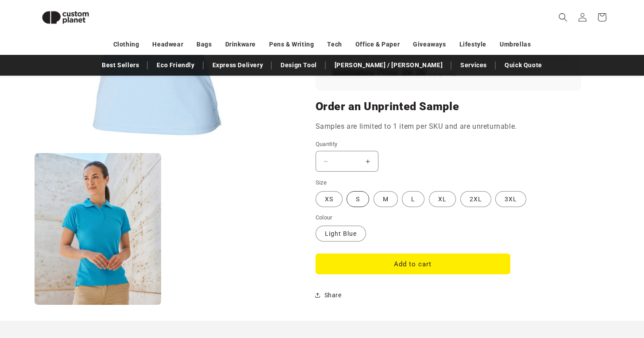
click at [360, 203] on label "S Variant sold out or unavailable" at bounding box center [357, 199] width 23 height 16
type input "**********"
click at [360, 203] on label "S Variant sold out or unavailable" at bounding box center [357, 199] width 23 height 16
click at [407, 267] on button "Add to cart" at bounding box center [413, 264] width 195 height 21
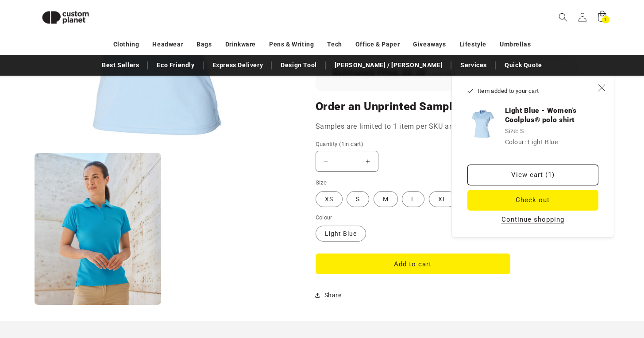
click at [521, 222] on button "Continue shopping" at bounding box center [533, 219] width 68 height 9
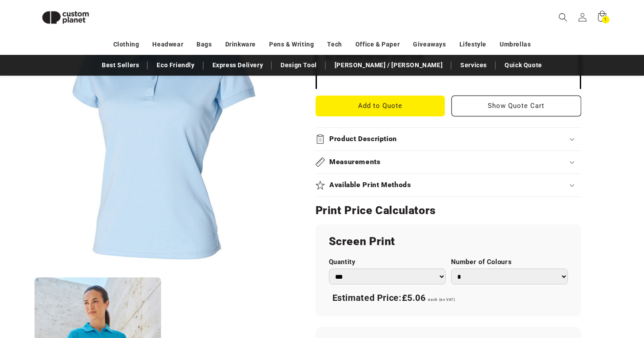
scroll to position [349, 0]
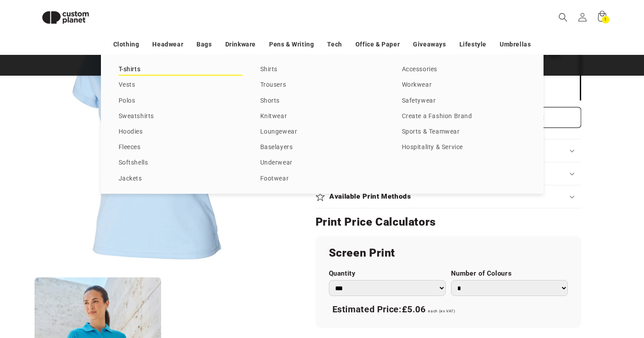
click at [134, 71] on link "T-shirts" at bounding box center [181, 70] width 124 height 12
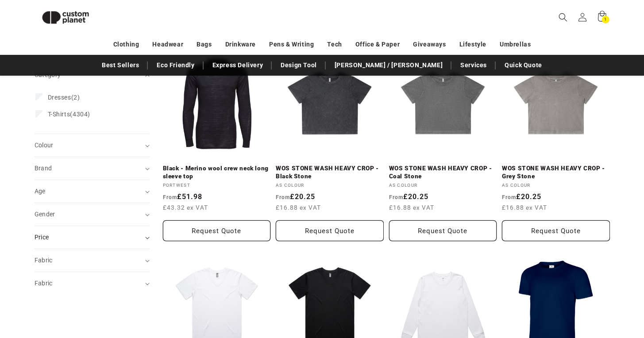
scroll to position [127, 0]
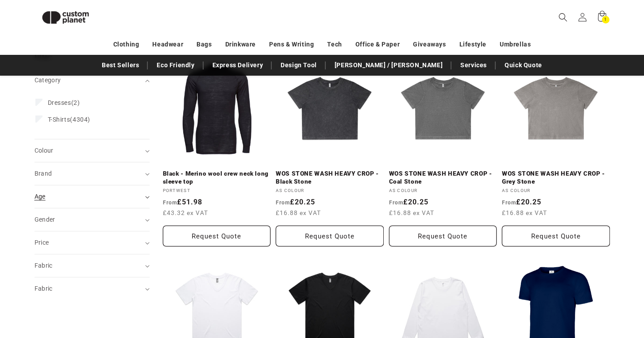
click at [54, 196] on div "Age (0)" at bounding box center [89, 196] width 108 height 9
click at [46, 221] on span "Gender (0)" at bounding box center [45, 219] width 21 height 7
click at [38, 246] on label "Female (920) Female (920 products)" at bounding box center [89, 242] width 108 height 17
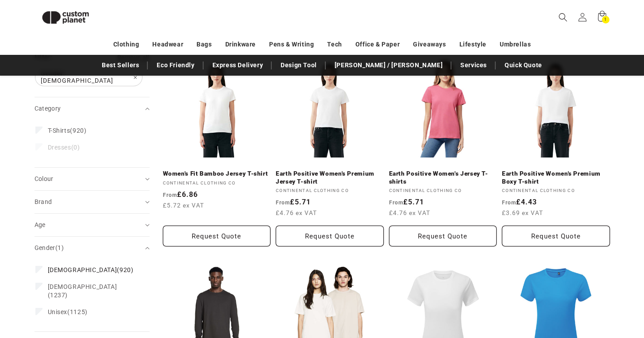
click at [50, 175] on span "Colour (0)" at bounding box center [44, 178] width 19 height 7
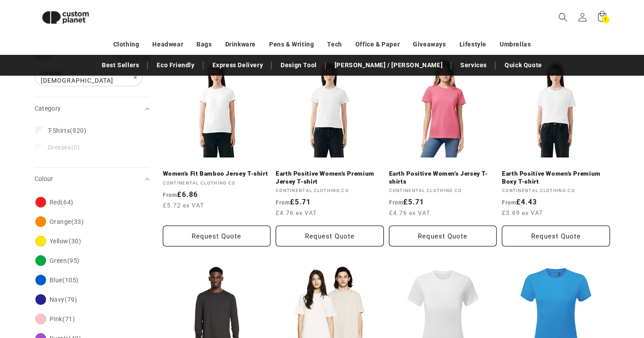
click at [147, 138] on fieldset "Category T-Shirts (920) T-Shirts (920 products) Dresses (0) Dresses (0 products)" at bounding box center [91, 140] width 113 height 41
click at [147, 173] on summary "Colour (0)" at bounding box center [92, 179] width 115 height 23
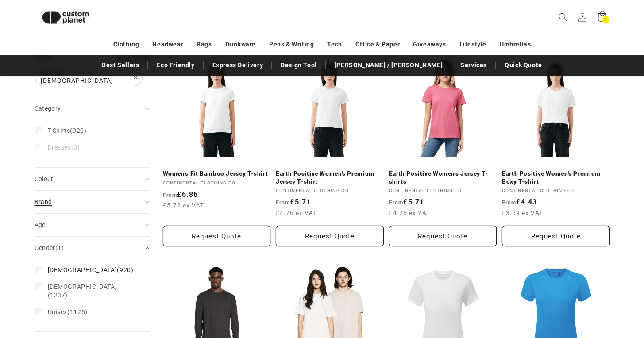
click at [42, 199] on span "Brand (0)" at bounding box center [44, 201] width 18 height 7
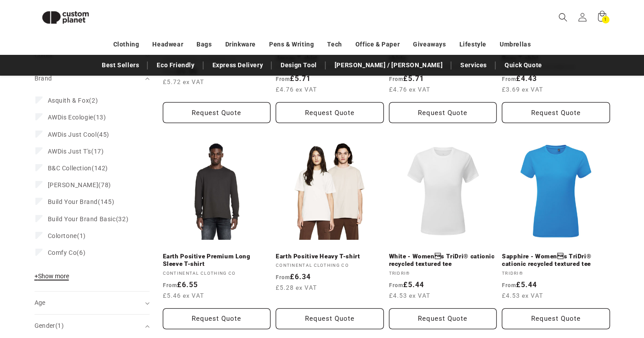
scroll to position [254, 0]
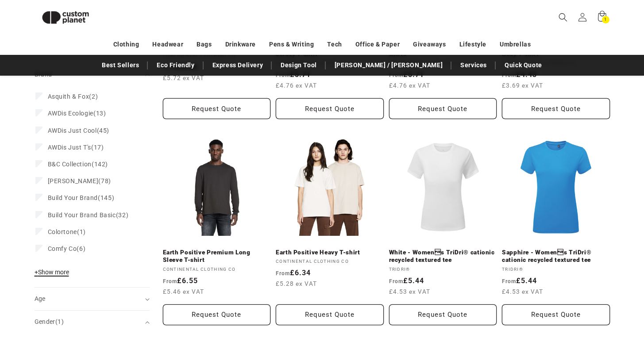
click at [62, 269] on span "+ Show more" at bounding box center [52, 272] width 35 height 7
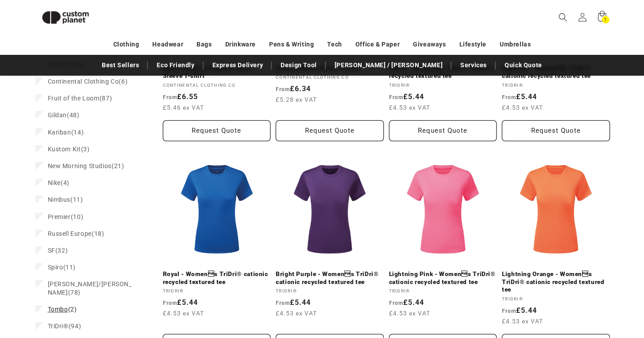
scroll to position [566, 0]
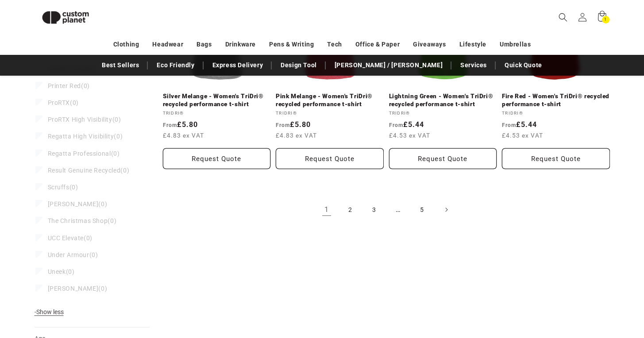
scroll to position [1055, 0]
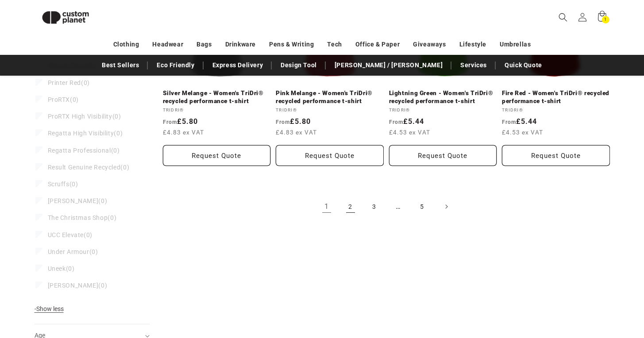
click at [345, 197] on link "2" at bounding box center [350, 206] width 19 height 19
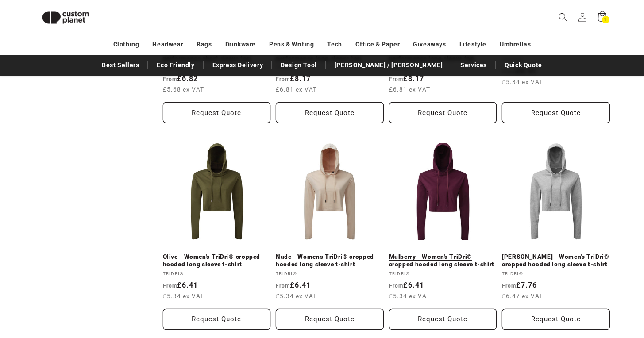
scroll to position [958, 0]
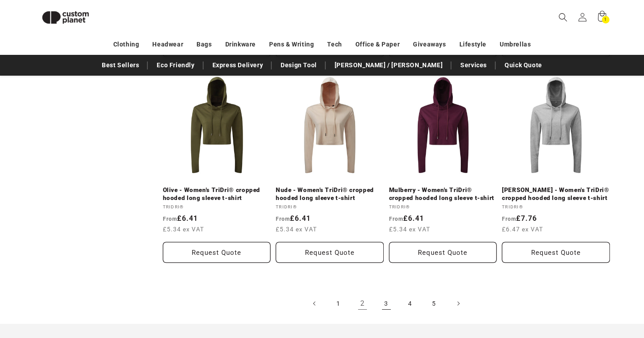
click at [385, 301] on link "3" at bounding box center [386, 303] width 19 height 19
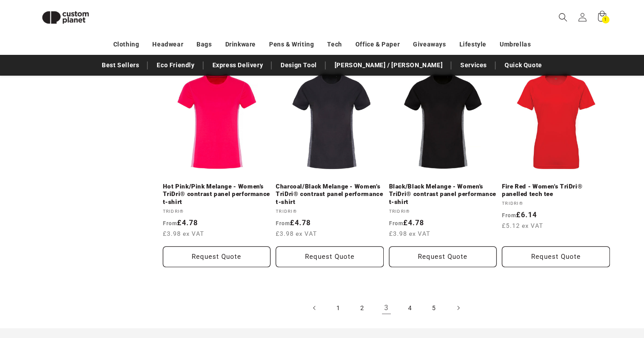
scroll to position [1011, 0]
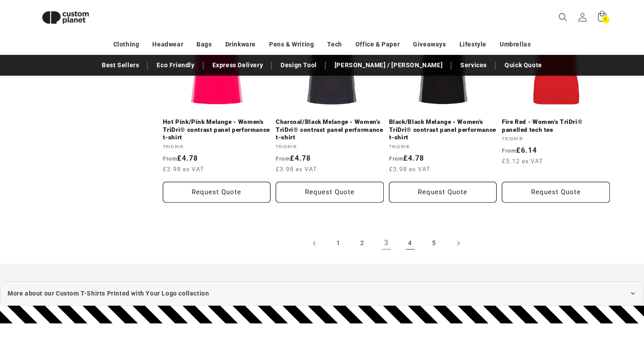
click at [410, 244] on link "4" at bounding box center [409, 243] width 19 height 19
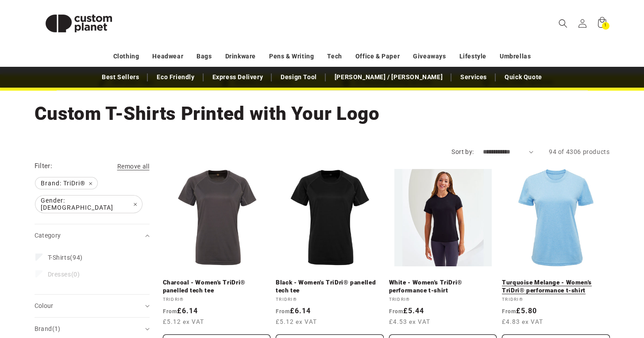
scroll to position [35, 0]
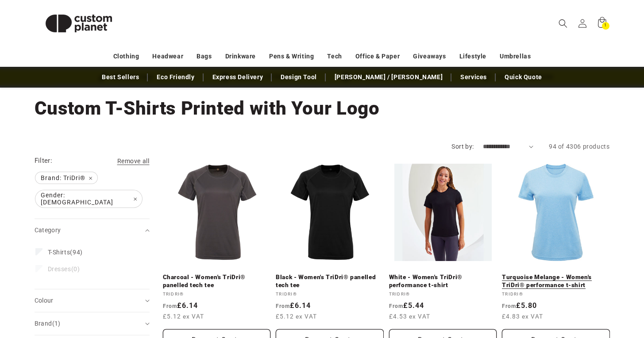
click at [562, 273] on link "Turquoise Melange - Women's TriDri® performance t-shirt" at bounding box center [556, 280] width 108 height 15
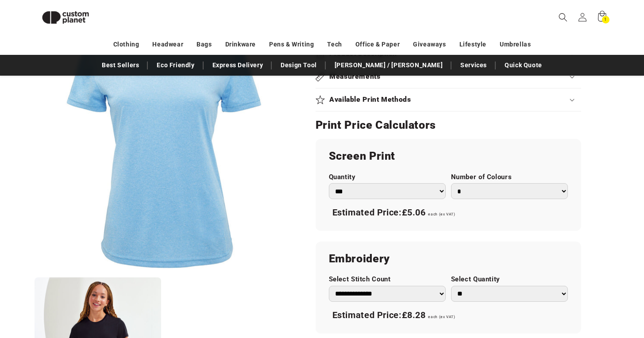
scroll to position [580, 0]
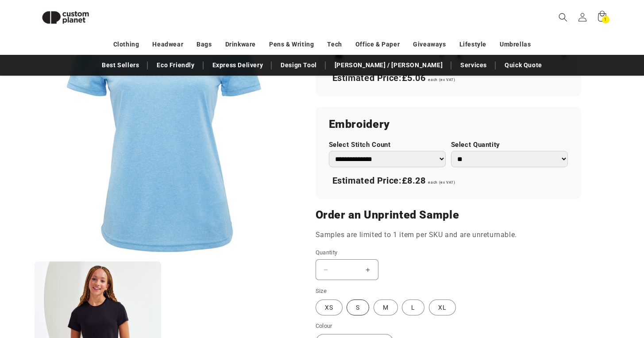
click at [360, 308] on label "S Variant sold out or unavailable" at bounding box center [357, 308] width 23 height 16
type input "**********"
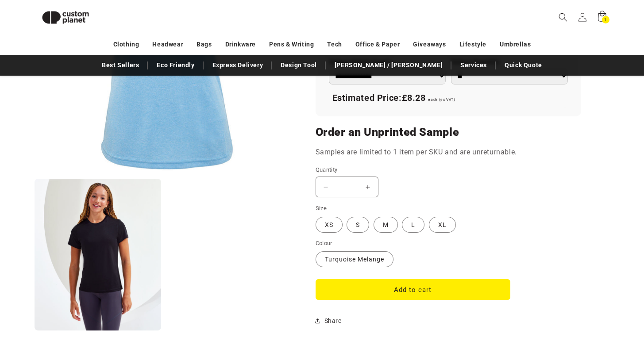
scroll to position [715, 0]
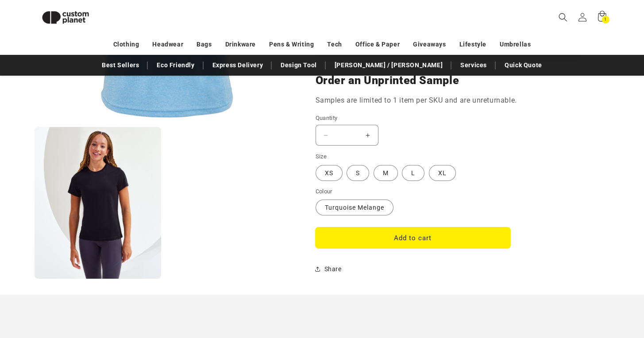
click at [452, 243] on button "Add to cart" at bounding box center [413, 237] width 195 height 21
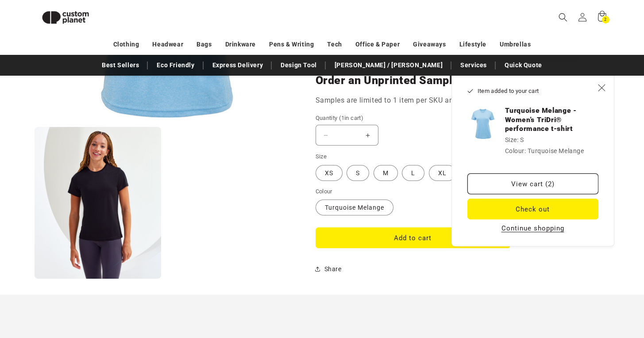
click at [537, 233] on div "View cart (2) Check out Continue shopping" at bounding box center [532, 204] width 131 height 62
click at [537, 231] on button "Continue shopping" at bounding box center [533, 228] width 68 height 9
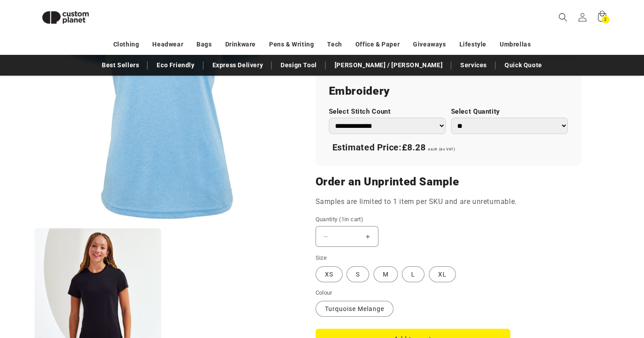
scroll to position [608, 0]
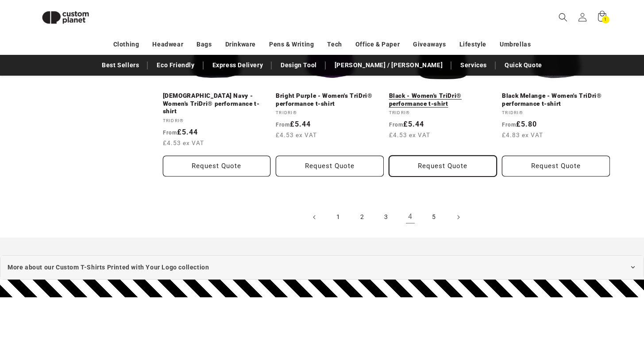
scroll to position [1043, 0]
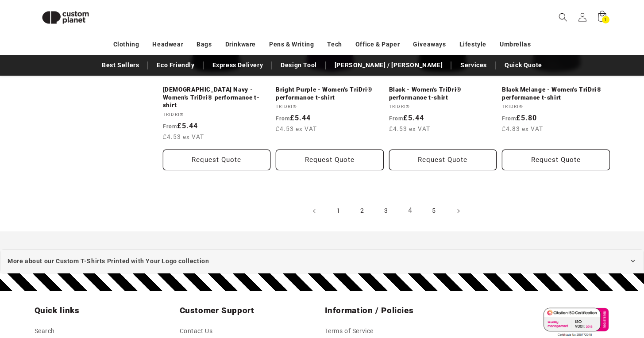
click at [432, 204] on link "5" at bounding box center [433, 210] width 19 height 19
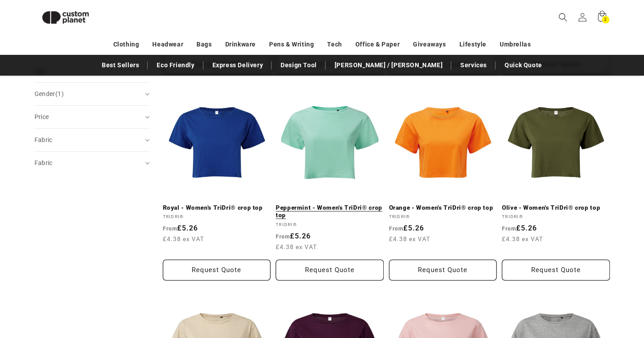
scroll to position [300, 0]
click at [345, 205] on link "Peppermint - Women's TriDri® crop top" at bounding box center [330, 211] width 108 height 15
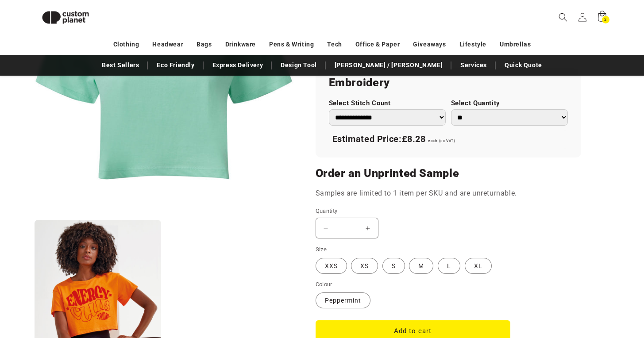
scroll to position [701, 0]
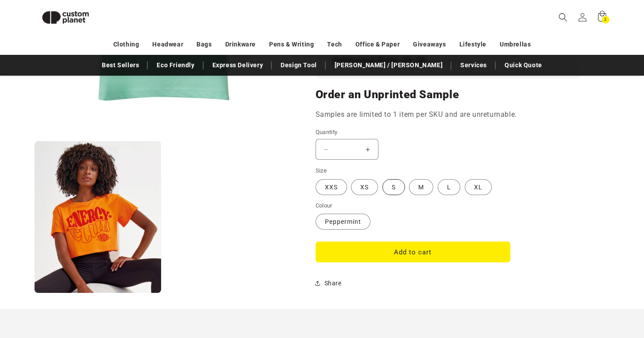
click at [391, 187] on label "S Variant sold out or unavailable" at bounding box center [393, 187] width 23 height 16
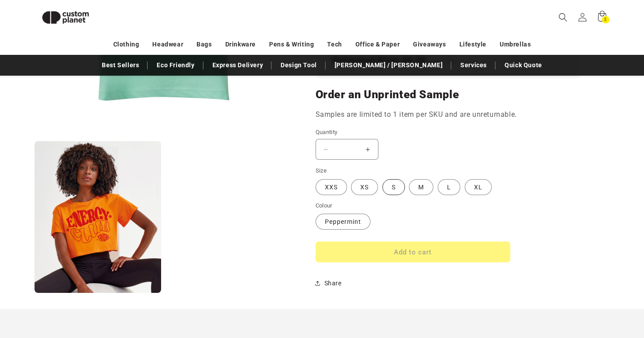
type input "**********"
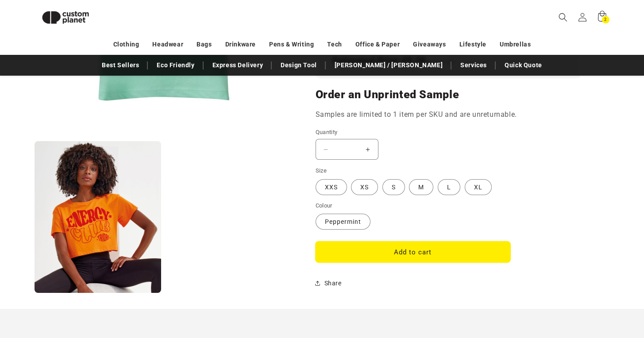
click at [428, 251] on button "Add to cart" at bounding box center [413, 252] width 195 height 21
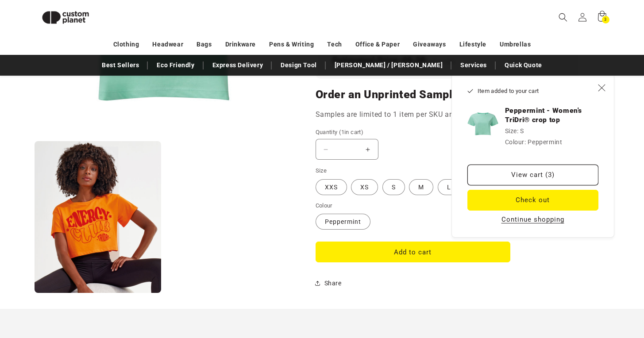
click at [510, 223] on button "Continue shopping" at bounding box center [533, 219] width 68 height 9
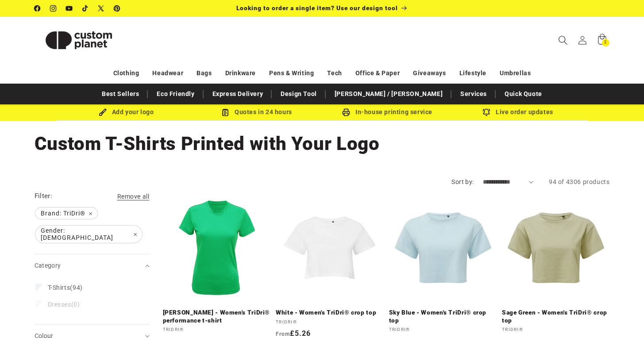
click at [558, 40] on icon "Search" at bounding box center [562, 40] width 9 height 9
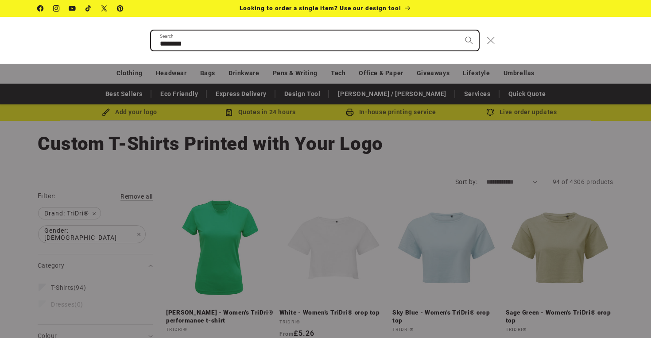
type input "********"
click at [459, 31] on button "Search" at bounding box center [468, 40] width 19 height 19
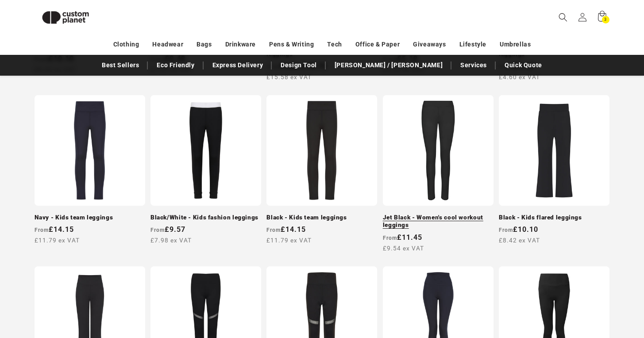
scroll to position [290, 0]
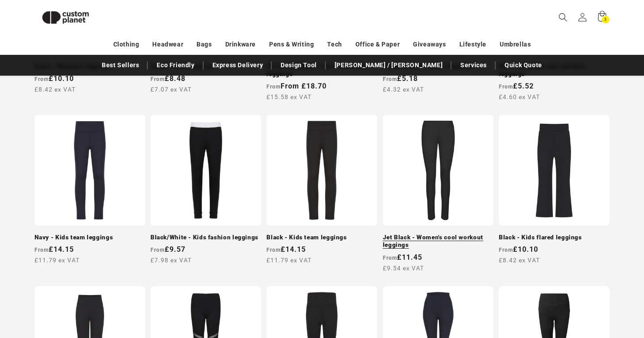
click at [449, 234] on link "Jet Black - Women's cool workout leggings" at bounding box center [438, 241] width 111 height 15
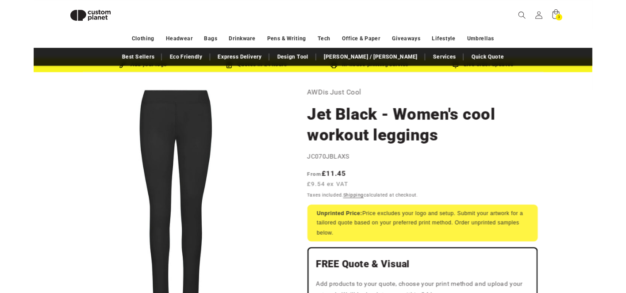
scroll to position [21, 0]
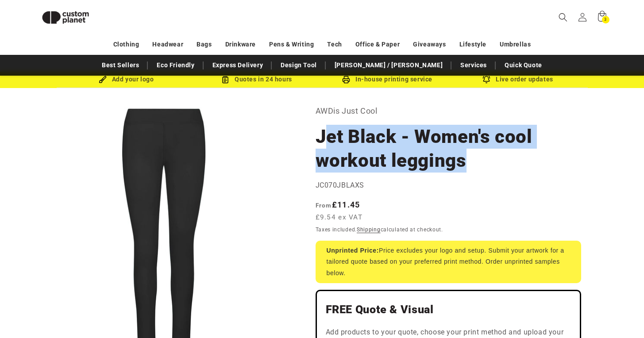
drag, startPoint x: 322, startPoint y: 134, endPoint x: 486, endPoint y: 164, distance: 167.0
click at [486, 164] on h1 "Jet Black - Women's cool workout leggings" at bounding box center [449, 149] width 266 height 48
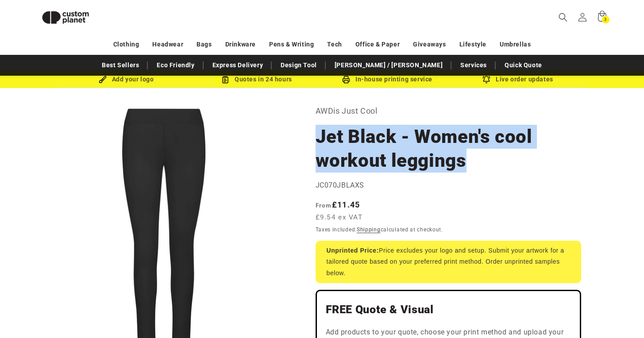
drag, startPoint x: 478, startPoint y: 166, endPoint x: 315, endPoint y: 130, distance: 167.7
copy h1 "Jet Black - Women's cool workout leggings"
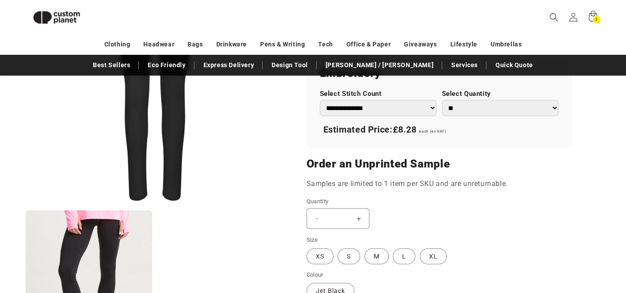
scroll to position [637, 0]
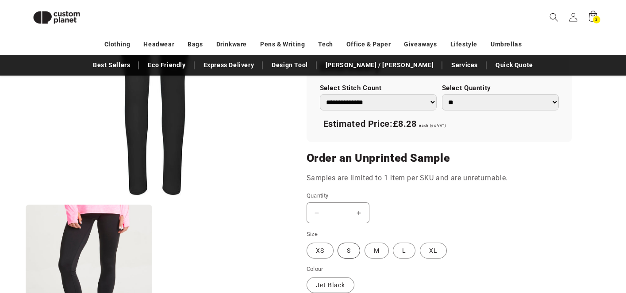
click at [352, 254] on label "S Variant sold out or unavailable" at bounding box center [349, 251] width 23 height 16
type input "**********"
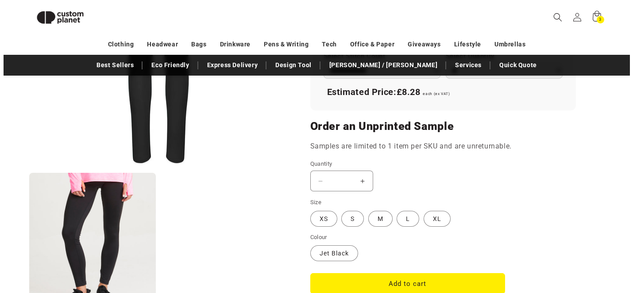
scroll to position [672, 0]
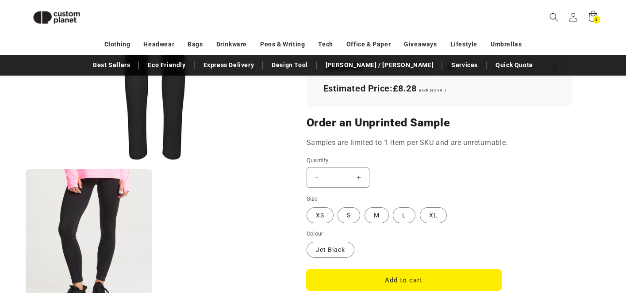
click at [443, 278] on button "Add to cart" at bounding box center [404, 280] width 195 height 21
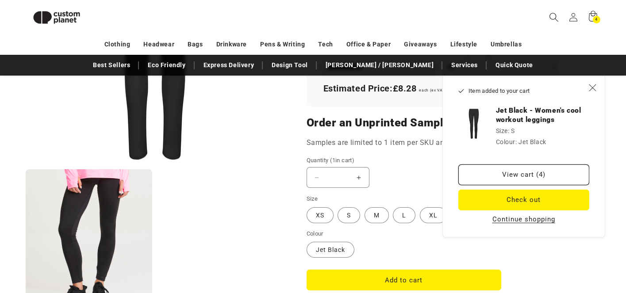
click at [553, 14] on icon "Search" at bounding box center [553, 16] width 9 height 9
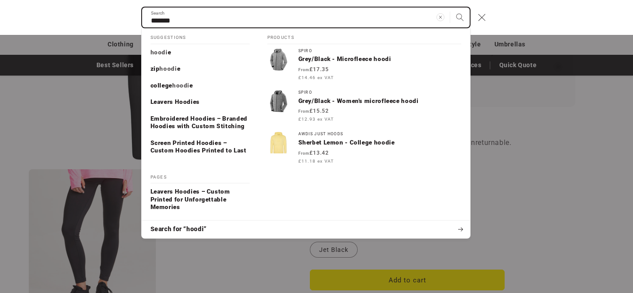
type input "*******"
click at [450, 8] on button "Search" at bounding box center [459, 17] width 19 height 19
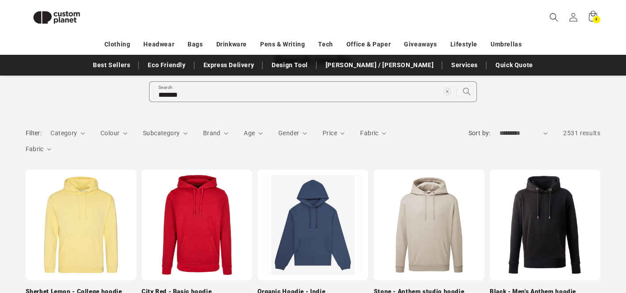
scroll to position [64, 0]
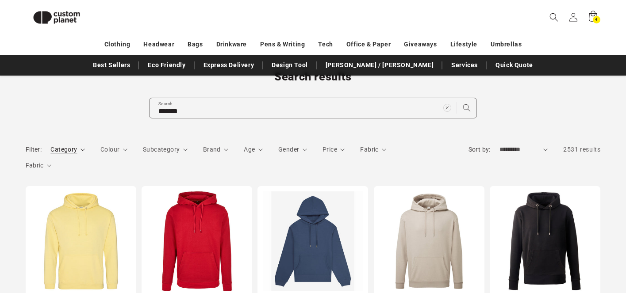
click at [58, 151] on span "Category" at bounding box center [63, 149] width 27 height 7
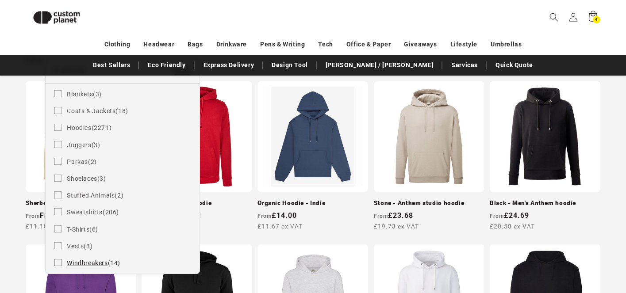
scroll to position [177, 0]
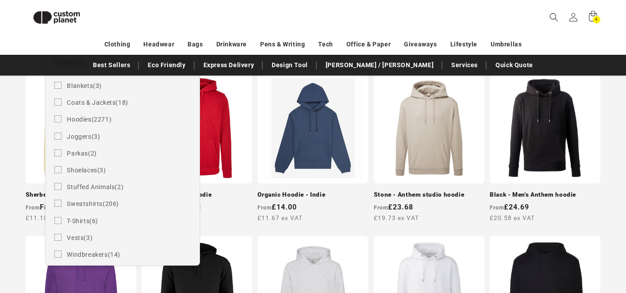
click at [85, 41] on summary "Category" at bounding box center [67, 36] width 35 height 9
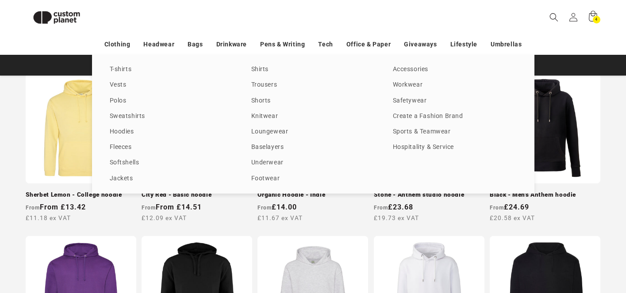
click at [117, 36] on nav "Clothing Headwear Bags Drinkware Pens & Writing Tech Office & Paper Giveaways L…" at bounding box center [313, 44] width 626 height 21
click at [119, 44] on link "Clothing" at bounding box center [117, 44] width 26 height 15
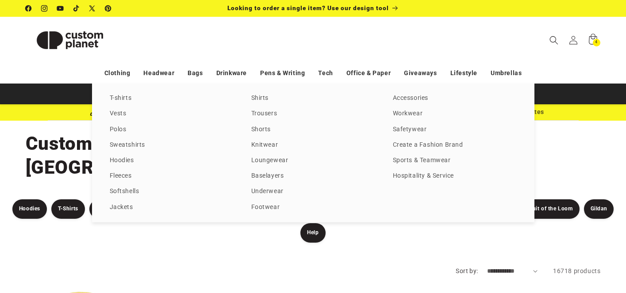
click at [25, 188] on div "T-shirts Vests Polos Sweatshirts Hoodies Fleeces Softshells Jackets Shirts Trou…" at bounding box center [313, 153] width 626 height 139
click at [34, 187] on div "T-shirts Vests Polos Sweatshirts Hoodies Fleeces Softshells Jackets Shirts Trou…" at bounding box center [313, 153] width 626 height 139
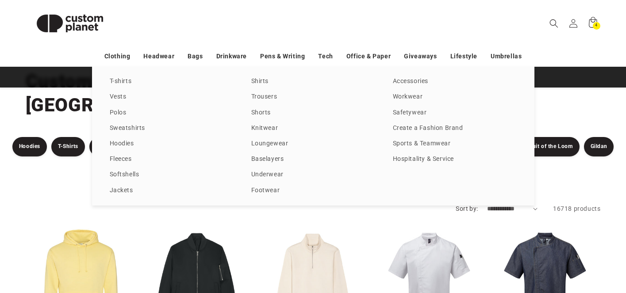
scroll to position [127, 0]
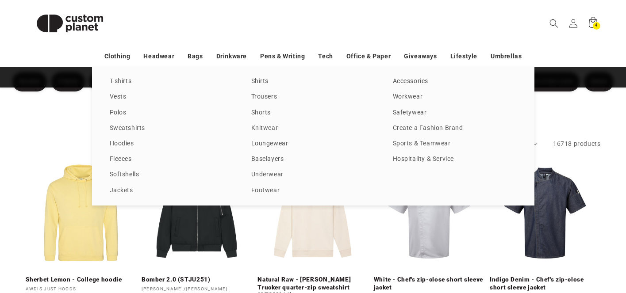
click at [28, 154] on div "T-shirts Vests Polos Sweatshirts Hoodies Fleeces Softshells Jackets Shirts Trou…" at bounding box center [313, 136] width 626 height 139
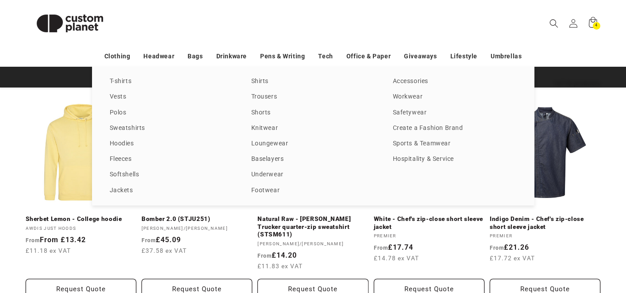
scroll to position [255, 0]
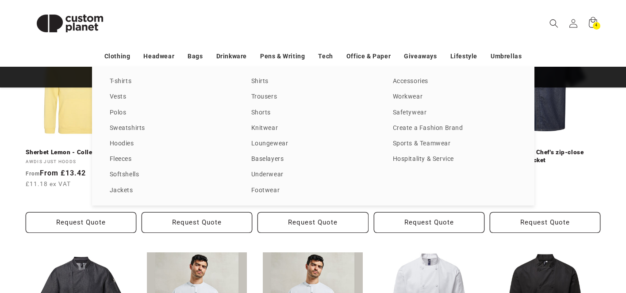
click at [600, 192] on div "T-shirts Vests Polos Sweatshirts Hoodies Fleeces Softshells Jackets Shirts Trou…" at bounding box center [313, 136] width 626 height 139
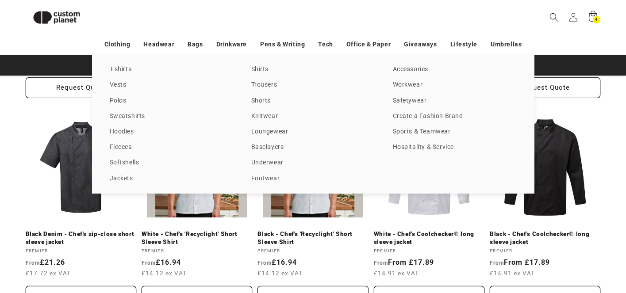
scroll to position [377, 0]
click at [606, 115] on div "T-shirts Vests Polos Sweatshirts Hoodies Fleeces Softshells Jackets Shirts Trou…" at bounding box center [313, 124] width 626 height 139
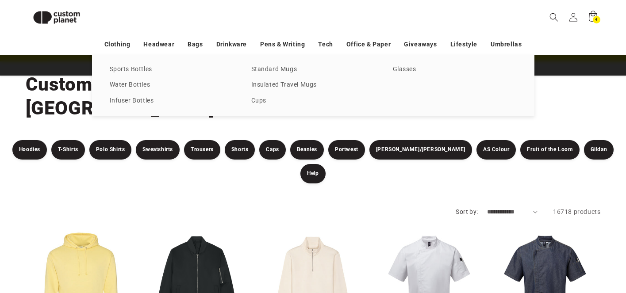
scroll to position [0, 0]
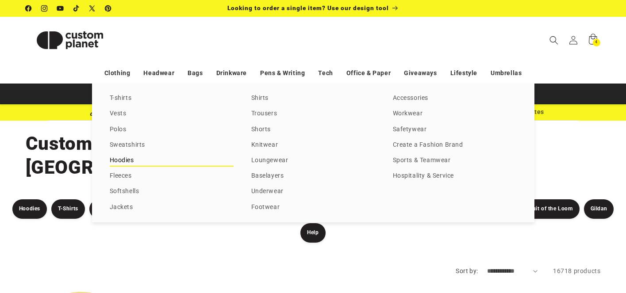
click at [119, 160] on link "Hoodies" at bounding box center [172, 161] width 124 height 12
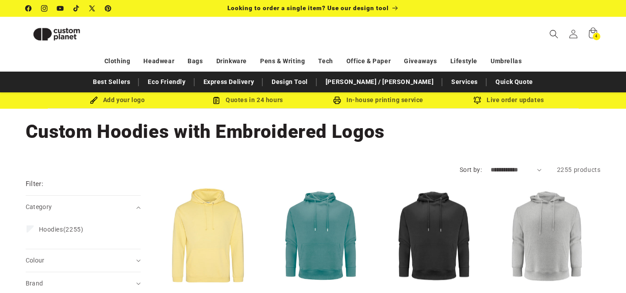
scroll to position [114, 0]
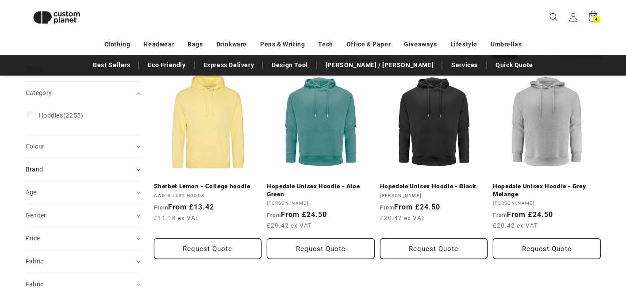
click at [74, 173] on div "Brand (0)" at bounding box center [80, 169] width 108 height 9
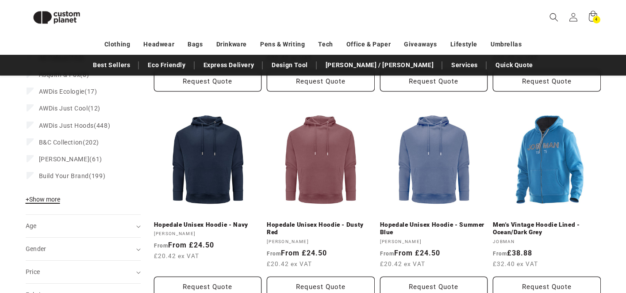
scroll to position [334, 0]
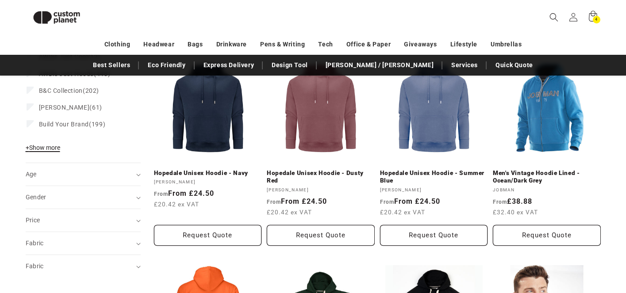
click at [46, 147] on span "+ Show more" at bounding box center [43, 147] width 35 height 7
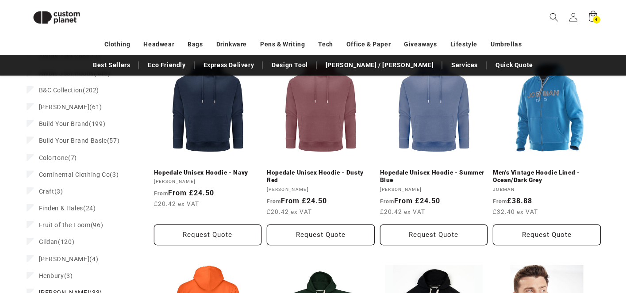
scroll to position [461, 0]
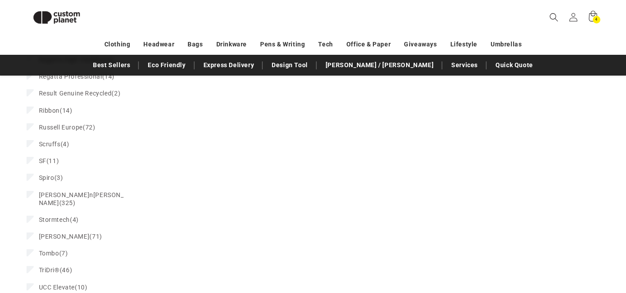
scroll to position [1069, 0]
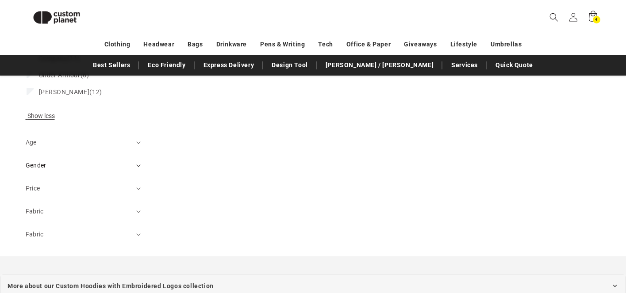
click at [44, 162] on span "Gender (0)" at bounding box center [36, 165] width 21 height 7
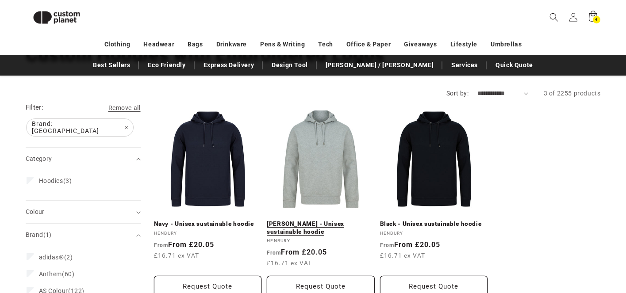
scroll to position [14, 0]
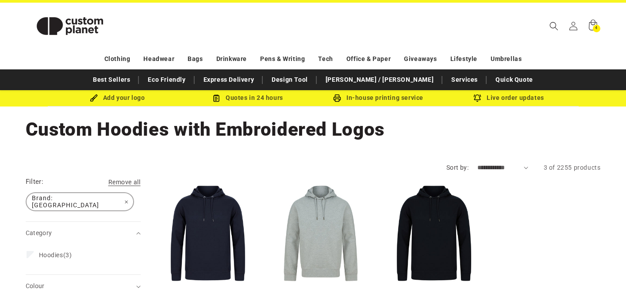
click at [76, 202] on span "Brand: [GEOGRAPHIC_DATA] Remove filter" at bounding box center [80, 201] width 107 height 17
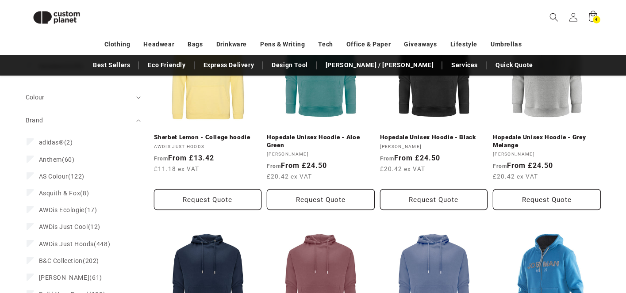
scroll to position [241, 0]
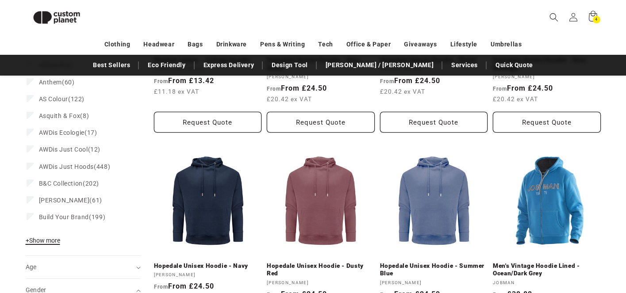
click at [51, 240] on span "+ Show more" at bounding box center [43, 240] width 35 height 7
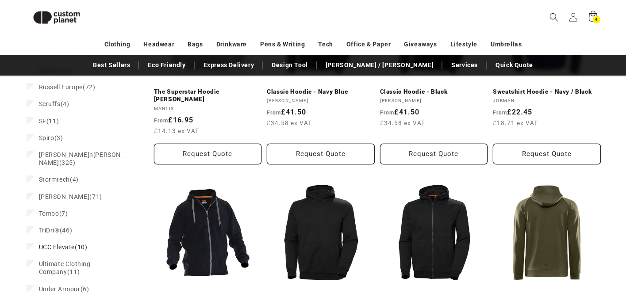
scroll to position [871, 0]
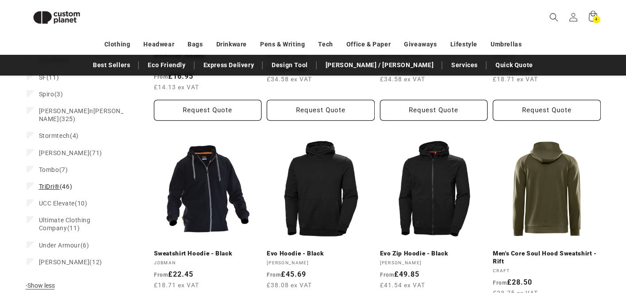
click at [31, 183] on label "TriDri® (46) TriDri® (46 products)" at bounding box center [81, 186] width 108 height 17
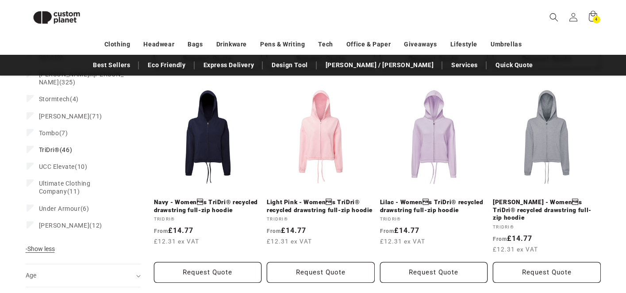
scroll to position [1012, 0]
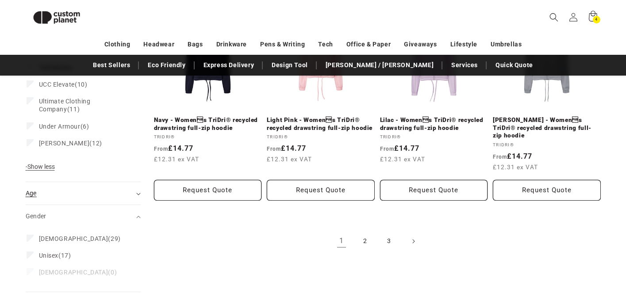
click at [110, 190] on div "Age (0)" at bounding box center [80, 193] width 108 height 9
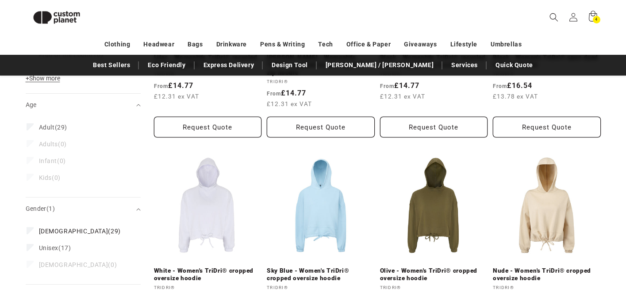
scroll to position [400, 0]
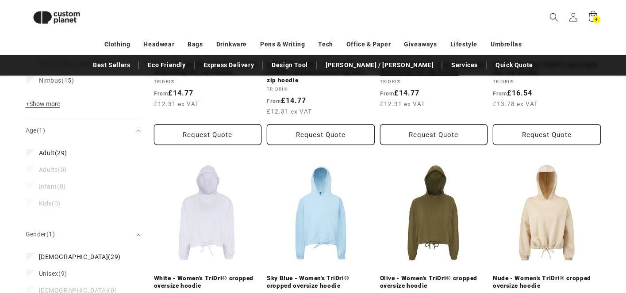
scroll to position [316, 0]
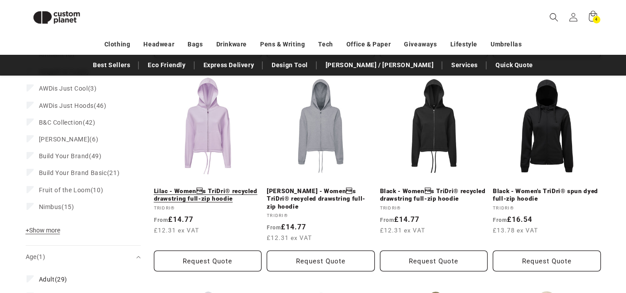
click at [212, 188] on link "Lilac - Womens TriDri® recycled drawstring full-zip hoodie" at bounding box center [208, 195] width 108 height 15
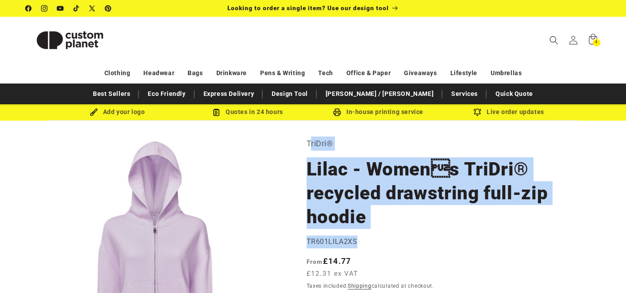
drag, startPoint x: 310, startPoint y: 145, endPoint x: 376, endPoint y: 220, distance: 100.0
copy section "riDri® Lilac - Womens TriDri® recycled drawstring full-zip hoodie Lilac - Wome…"
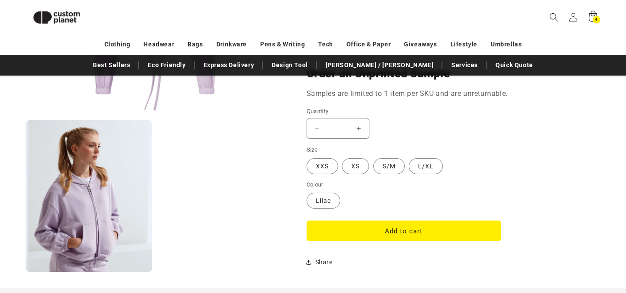
scroll to position [772, 0]
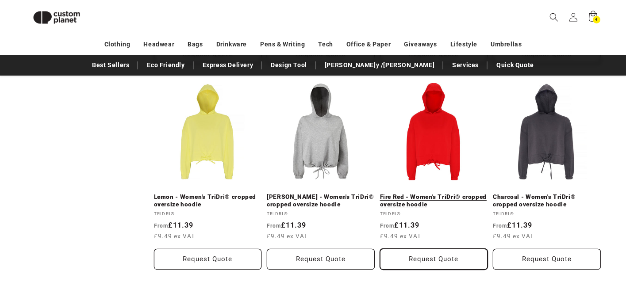
scroll to position [993, 0]
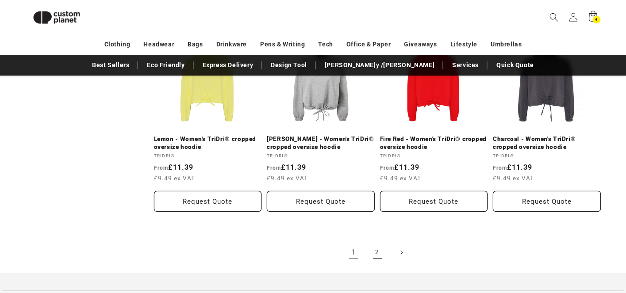
click at [382, 246] on link "2" at bounding box center [377, 252] width 19 height 19
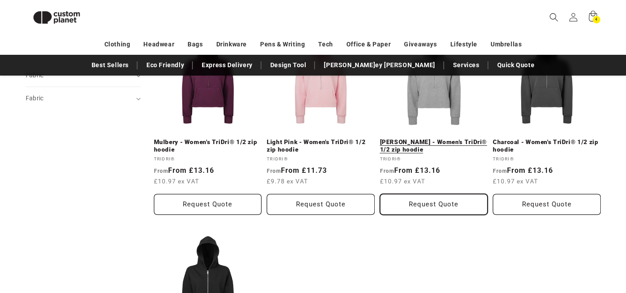
scroll to position [327, 0]
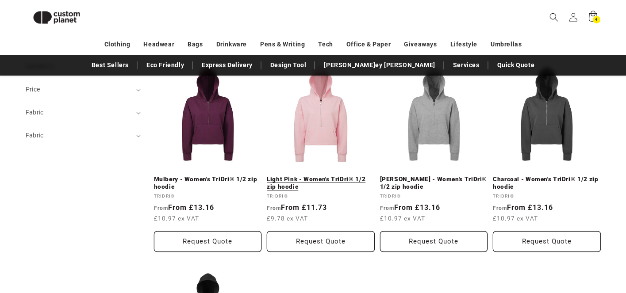
click at [330, 176] on link "Light Pink - Women's TriDri® 1/2 zip hoodie" at bounding box center [321, 183] width 108 height 15
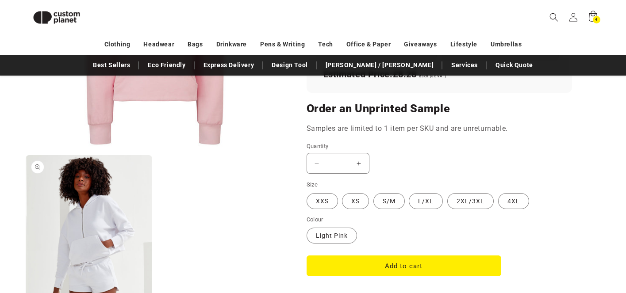
scroll to position [746, 0]
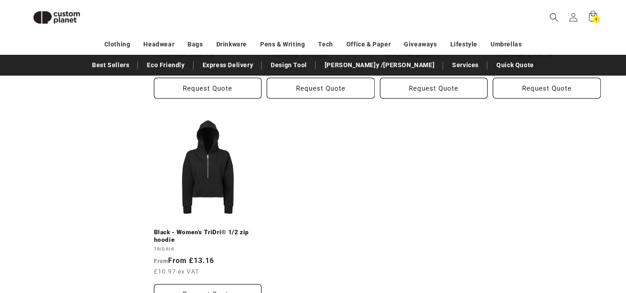
scroll to position [640, 0]
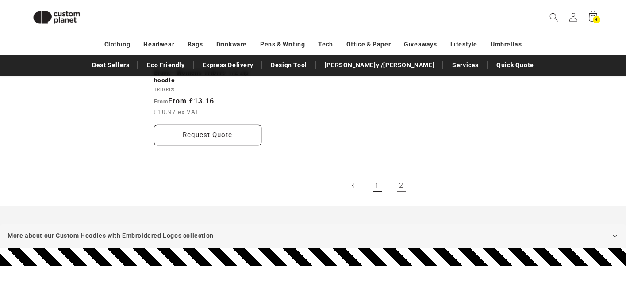
click at [378, 188] on link "1" at bounding box center [377, 185] width 19 height 19
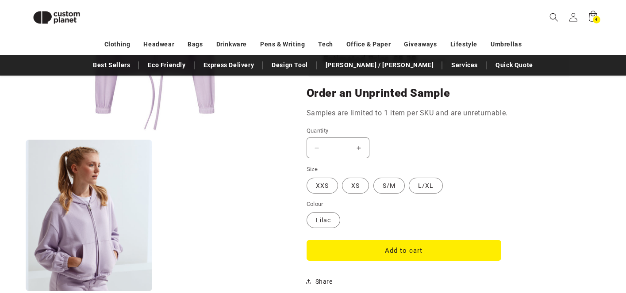
scroll to position [780, 0]
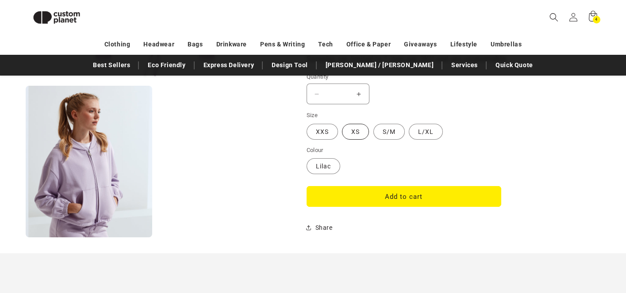
click at [357, 135] on label "XS Variant sold out or unavailable" at bounding box center [355, 132] width 27 height 16
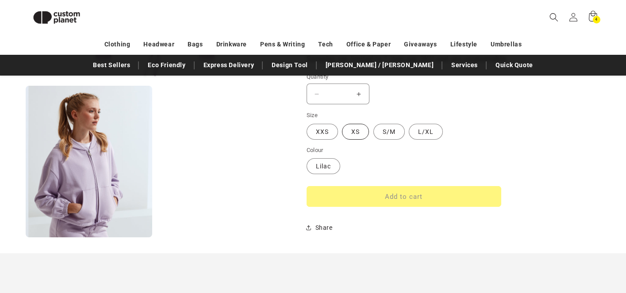
type input "**********"
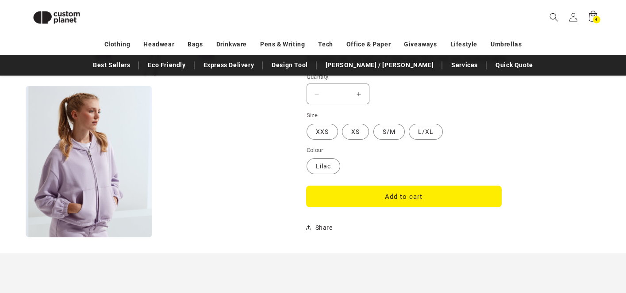
click at [449, 202] on button "Add to cart" at bounding box center [404, 196] width 195 height 21
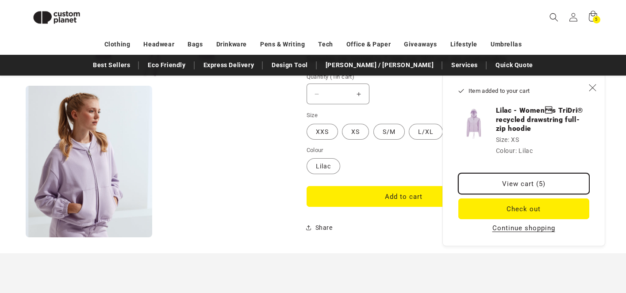
click at [531, 187] on link "View cart (5)" at bounding box center [523, 183] width 131 height 21
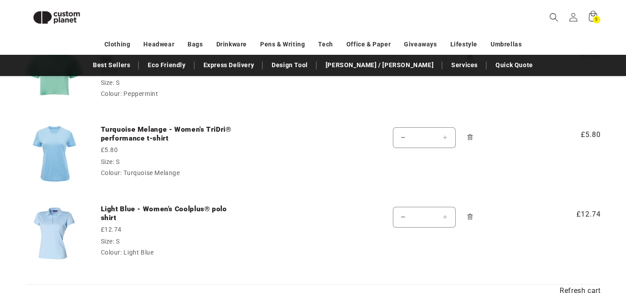
scroll to position [491, 0]
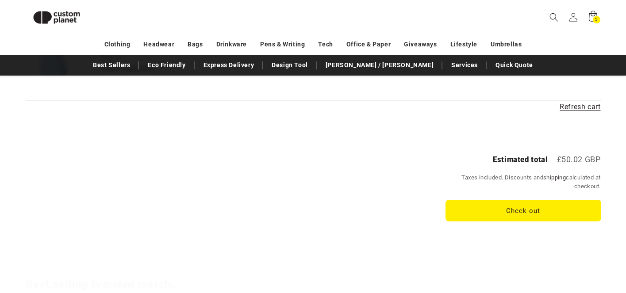
click at [525, 205] on button "Check out" at bounding box center [523, 210] width 155 height 21
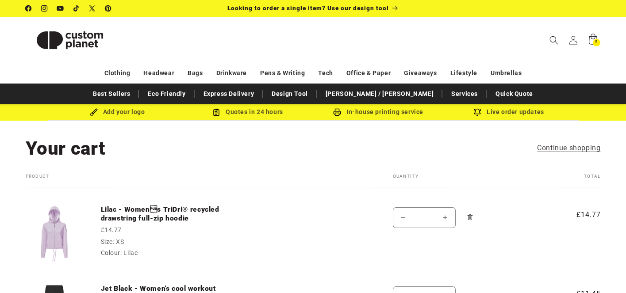
scroll to position [491, 0]
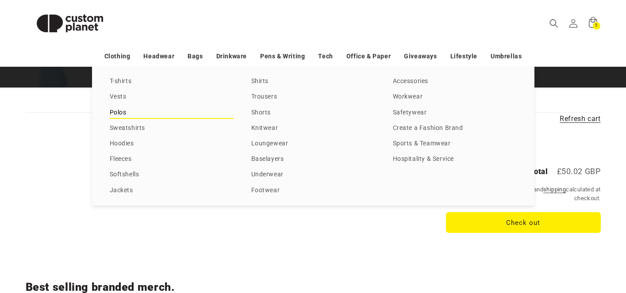
click at [118, 117] on link "Polos" at bounding box center [172, 113] width 124 height 12
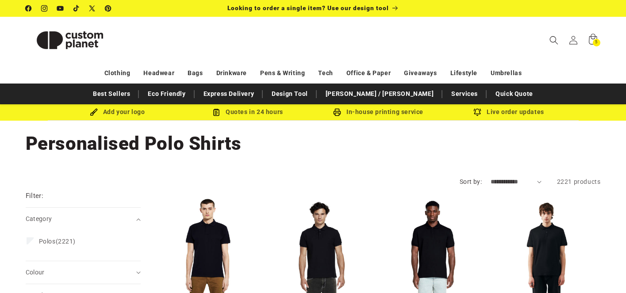
scroll to position [14, 0]
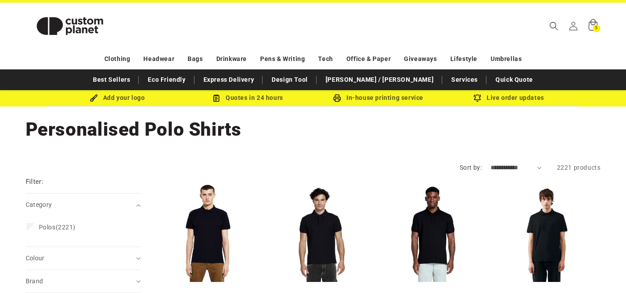
click at [595, 24] on icon at bounding box center [592, 25] width 21 height 21
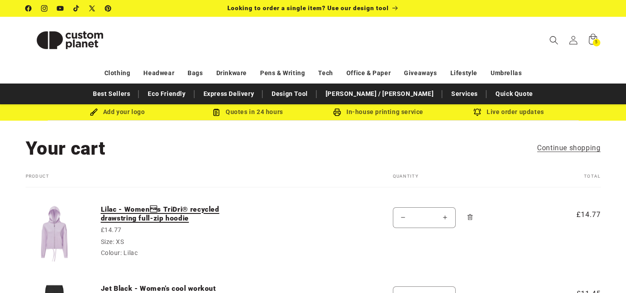
click at [150, 214] on link "Lilac - Womens TriDri® recycled drawstring full-zip hoodie" at bounding box center [167, 214] width 133 height 18
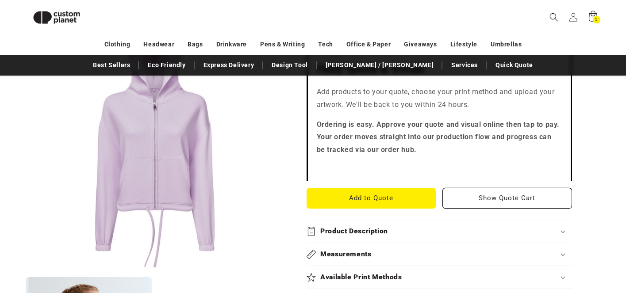
scroll to position [319, 0]
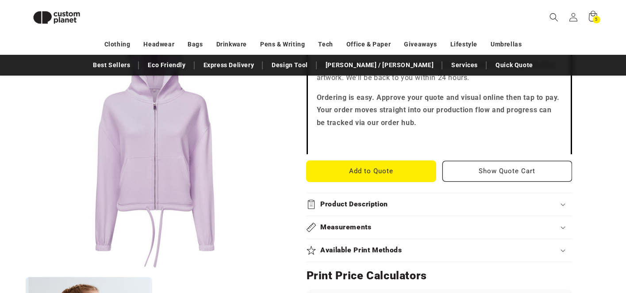
click at [399, 169] on button "Add to Quote" at bounding box center [372, 171] width 130 height 21
click at [597, 20] on span "5" at bounding box center [596, 20] width 3 height 8
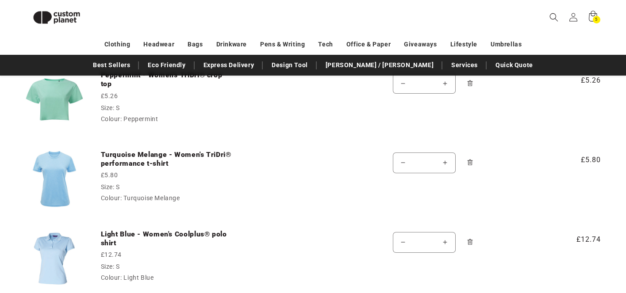
scroll to position [51, 0]
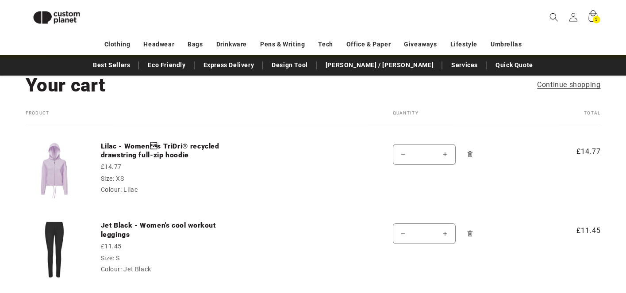
click at [591, 23] on icon at bounding box center [592, 17] width 21 height 21
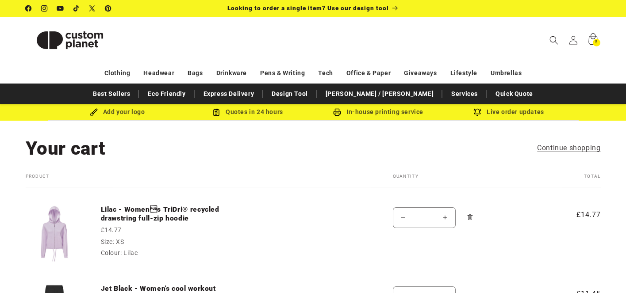
click at [592, 41] on icon at bounding box center [592, 40] width 21 height 21
click at [589, 38] on icon at bounding box center [593, 39] width 9 height 12
click at [593, 43] on icon at bounding box center [592, 40] width 21 height 21
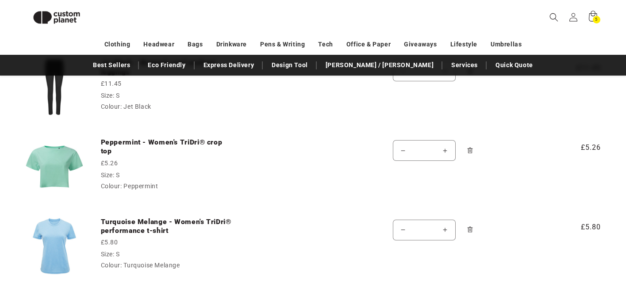
scroll to position [233, 0]
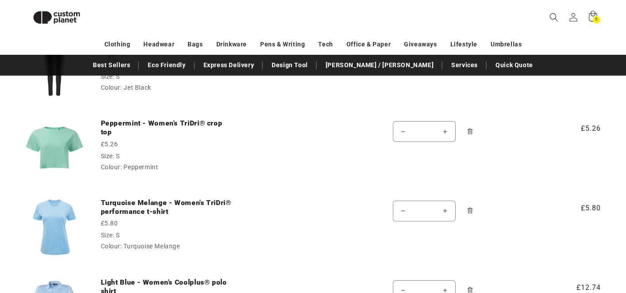
click at [472, 130] on icon "Remove Peppermint - Women&#39;s TriDri® crop top - S / Peppermint" at bounding box center [469, 131] width 5 height 6
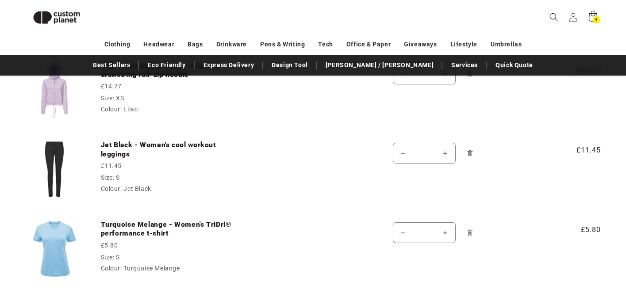
scroll to position [71, 0]
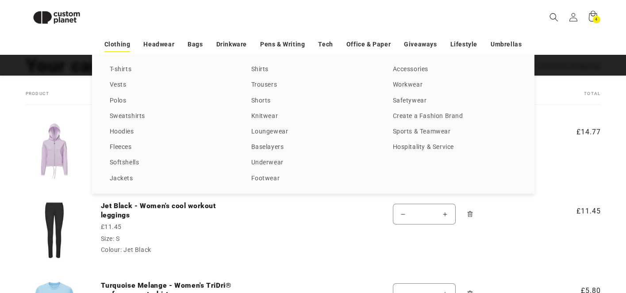
click at [119, 46] on link "Clothing" at bounding box center [117, 44] width 26 height 15
click at [121, 69] on link "T-shirts" at bounding box center [172, 70] width 124 height 12
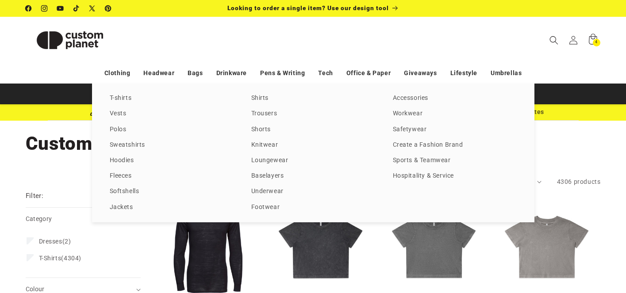
click at [83, 182] on div "T-shirts Vests Polos Sweatshirts Hoodies Fleeces Softshells Jackets Shirts Trou…" at bounding box center [313, 153] width 626 height 139
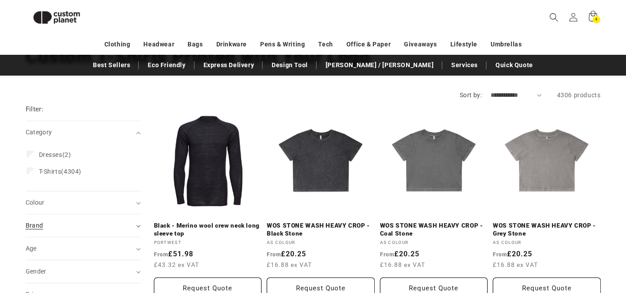
scroll to position [113, 0]
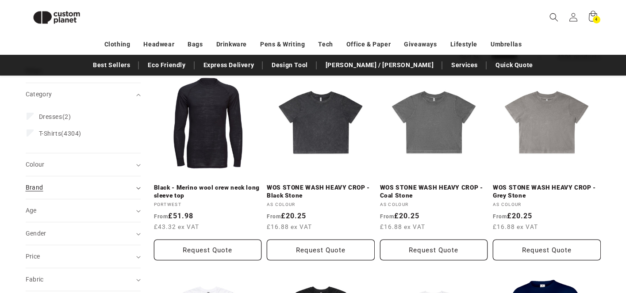
click at [40, 190] on span "Brand (0)" at bounding box center [35, 187] width 18 height 7
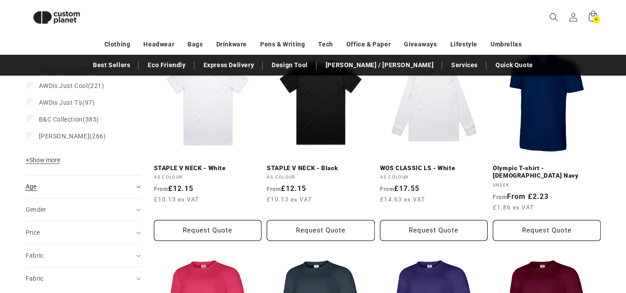
scroll to position [318, 0]
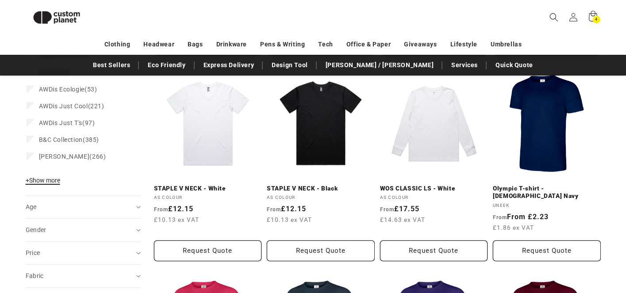
click at [46, 184] on span "+ Show more" at bounding box center [43, 180] width 35 height 7
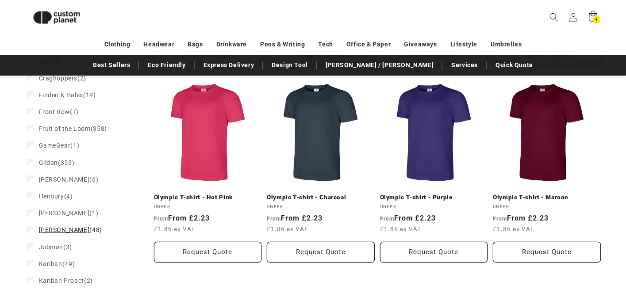
scroll to position [573, 0]
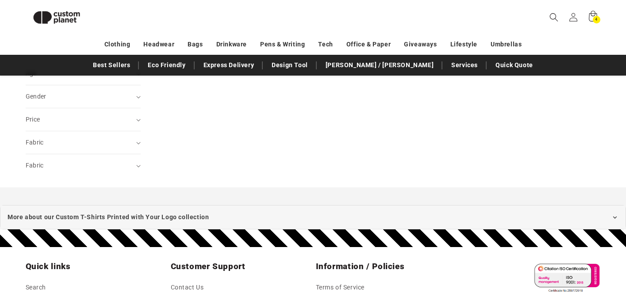
scroll to position [1246, 0]
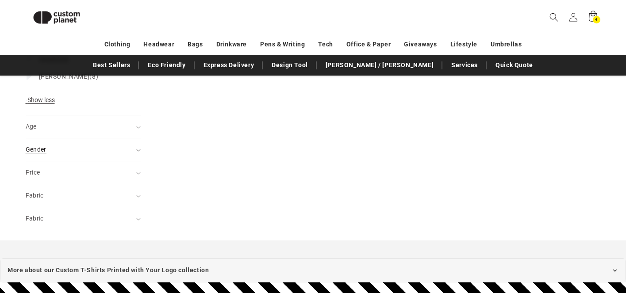
click at [84, 145] on div "Gender (0)" at bounding box center [80, 149] width 108 height 9
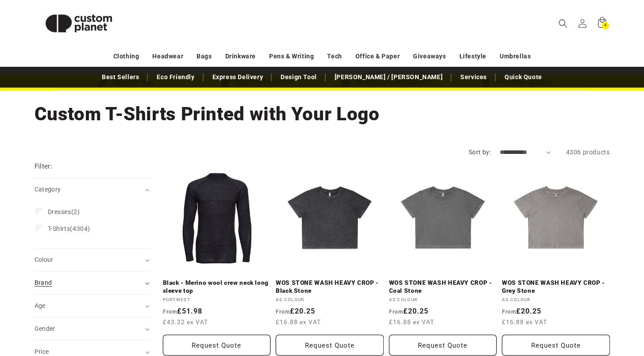
scroll to position [35, 0]
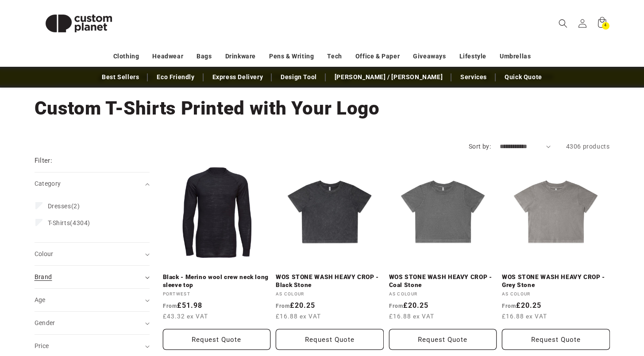
click at [42, 284] on summary "Brand (0)" at bounding box center [92, 277] width 115 height 23
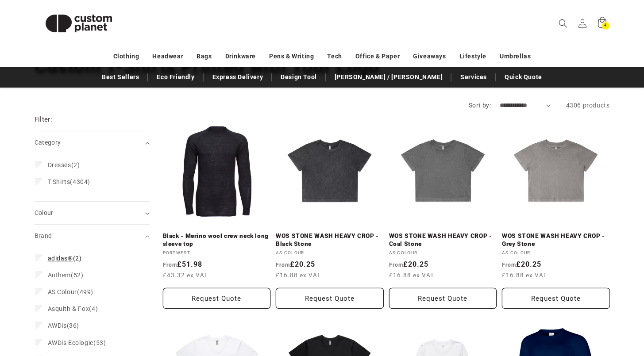
scroll to position [57, 0]
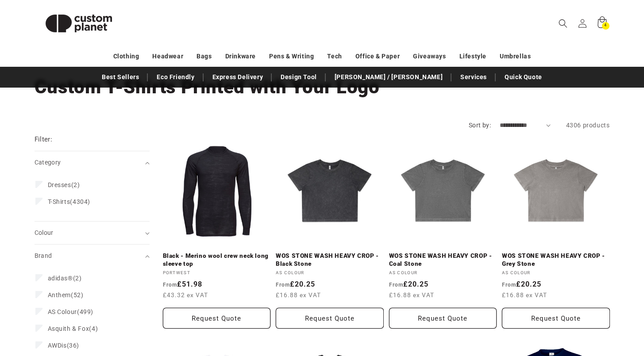
click at [602, 25] on div "4 4 items" at bounding box center [606, 26] width 8 height 8
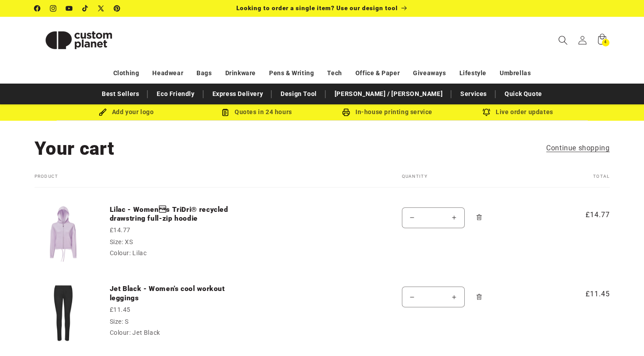
click at [556, 42] on span "Search" at bounding box center [562, 40] width 19 height 19
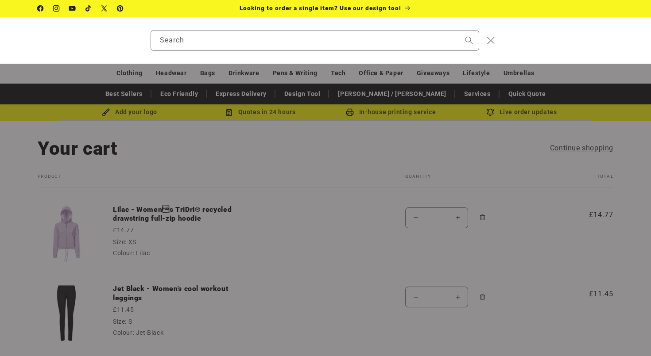
click at [109, 27] on div "Search" at bounding box center [325, 40] width 651 height 47
click at [493, 43] on icon "Close" at bounding box center [490, 40] width 8 height 8
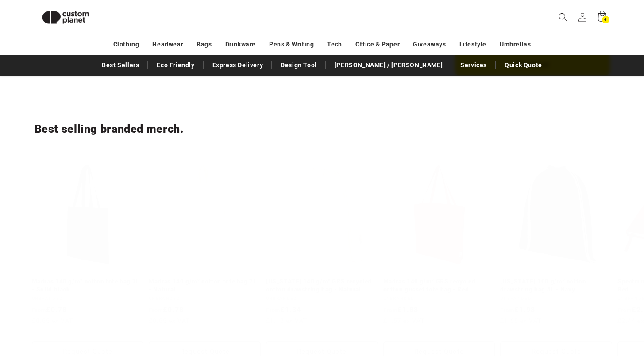
scroll to position [878, 0]
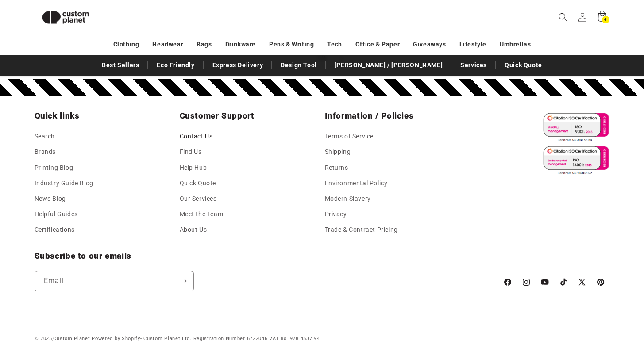
click at [197, 139] on link "Contact Us" at bounding box center [196, 137] width 33 height 13
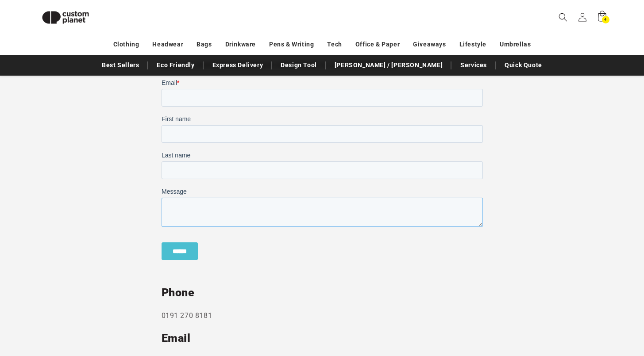
click at [266, 209] on textarea "Message" at bounding box center [321, 212] width 321 height 29
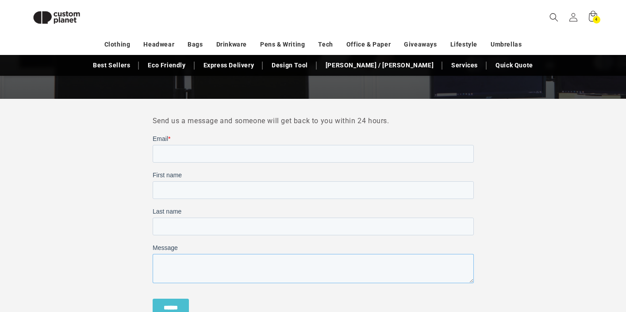
scroll to position [170, 0]
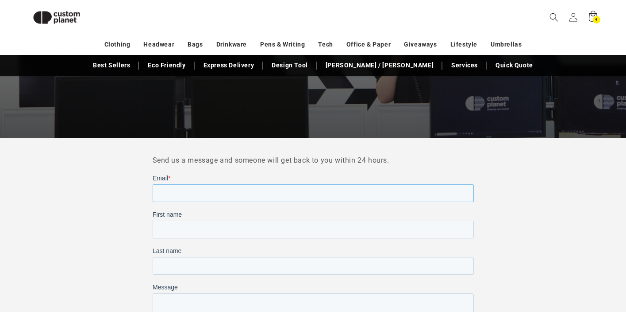
click at [201, 193] on input "Email *" at bounding box center [312, 193] width 321 height 18
type input "**********"
click at [185, 233] on input "First name" at bounding box center [312, 229] width 321 height 18
type input "******"
click at [186, 266] on input "Last name" at bounding box center [312, 266] width 321 height 18
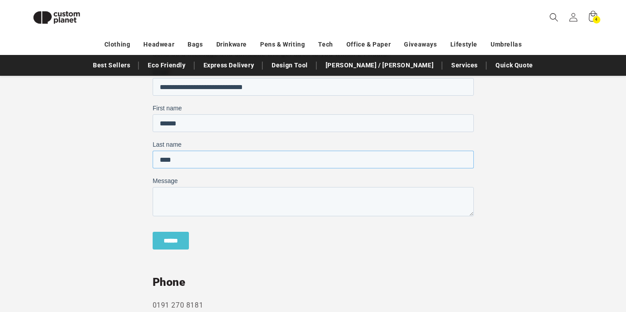
scroll to position [283, 0]
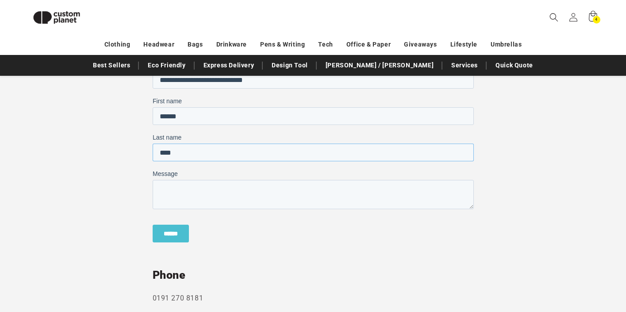
type input "****"
click at [197, 194] on textarea "Message" at bounding box center [312, 194] width 321 height 29
paste textarea "**********"
type textarea "**********"
drag, startPoint x: 345, startPoint y: 193, endPoint x: 146, endPoint y: 182, distance: 199.9
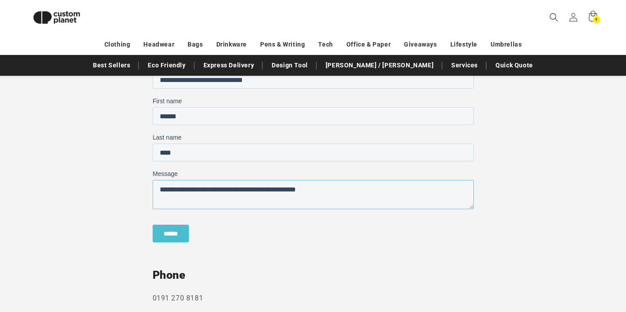
click at [152, 182] on textarea "**********" at bounding box center [312, 194] width 321 height 29
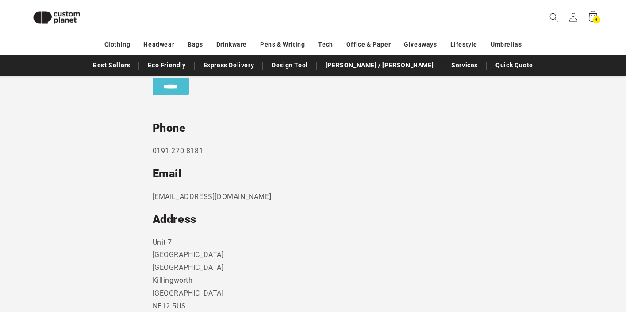
scroll to position [432, 0]
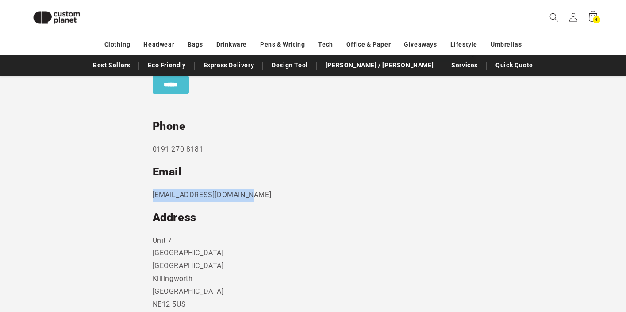
drag, startPoint x: 149, startPoint y: 197, endPoint x: 260, endPoint y: 197, distance: 111.1
click at [260, 197] on section "Send us a message and someone will get back to you within 24 hours. Phone [PHON…" at bounding box center [313, 122] width 626 height 492
drag, startPoint x: 223, startPoint y: 195, endPoint x: 460, endPoint y: 189, distance: 236.8
click at [470, 189] on div "Send us a message and someone will get back to you within 24 hours. Phone [PHON…" at bounding box center [313, 107] width 321 height 431
click at [161, 208] on div "Send us a message and someone will get back to you within 24 hours. Phone [PHON…" at bounding box center [313, 107] width 321 height 431
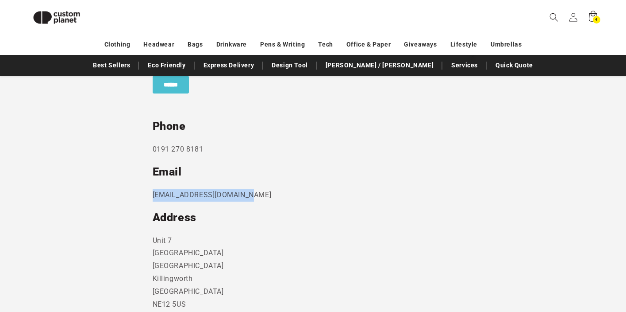
drag, startPoint x: 151, startPoint y: 196, endPoint x: 258, endPoint y: 197, distance: 106.6
click at [258, 197] on section "Send us a message and someone will get back to you within 24 hours. Phone [PHON…" at bounding box center [313, 122] width 626 height 492
copy p "[EMAIL_ADDRESS][DOMAIN_NAME]"
